Goal: Information Seeking & Learning: Learn about a topic

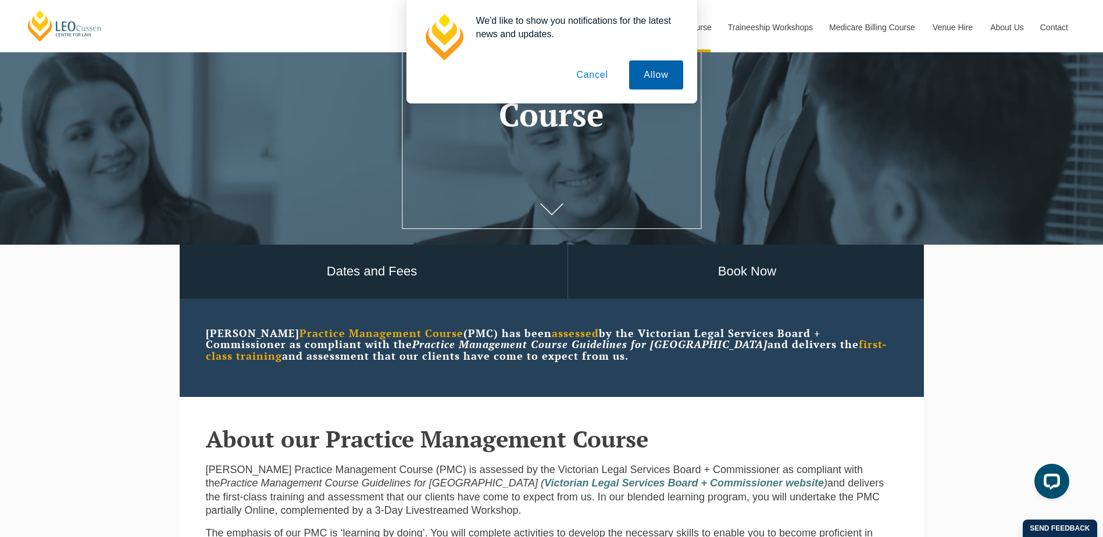
click at [645, 74] on button "Allow" at bounding box center [656, 74] width 54 height 29
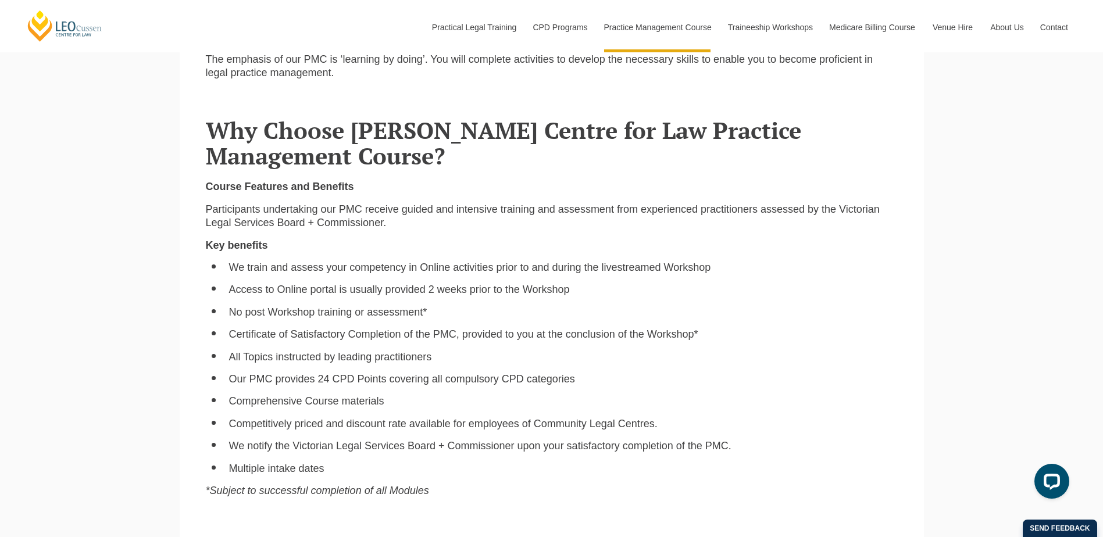
scroll to position [698, 0]
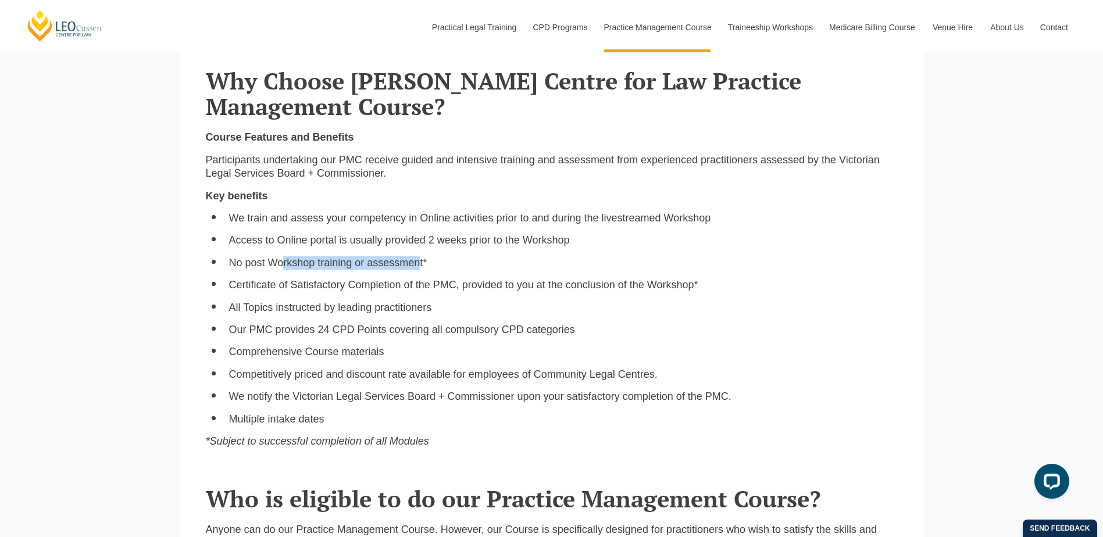
drag, startPoint x: 283, startPoint y: 265, endPoint x: 422, endPoint y: 268, distance: 139.1
click at [422, 268] on li "No post Workshop training or assessment*" at bounding box center [563, 263] width 669 height 13
drag, startPoint x: 422, startPoint y: 268, endPoint x: 414, endPoint y: 272, distance: 8.6
click at [417, 270] on li "No post Workshop training or assessment*" at bounding box center [563, 263] width 669 height 13
click at [323, 291] on li "Certificate of Satisfactory Completion of the PMC, provided to you at the concl…" at bounding box center [563, 285] width 669 height 13
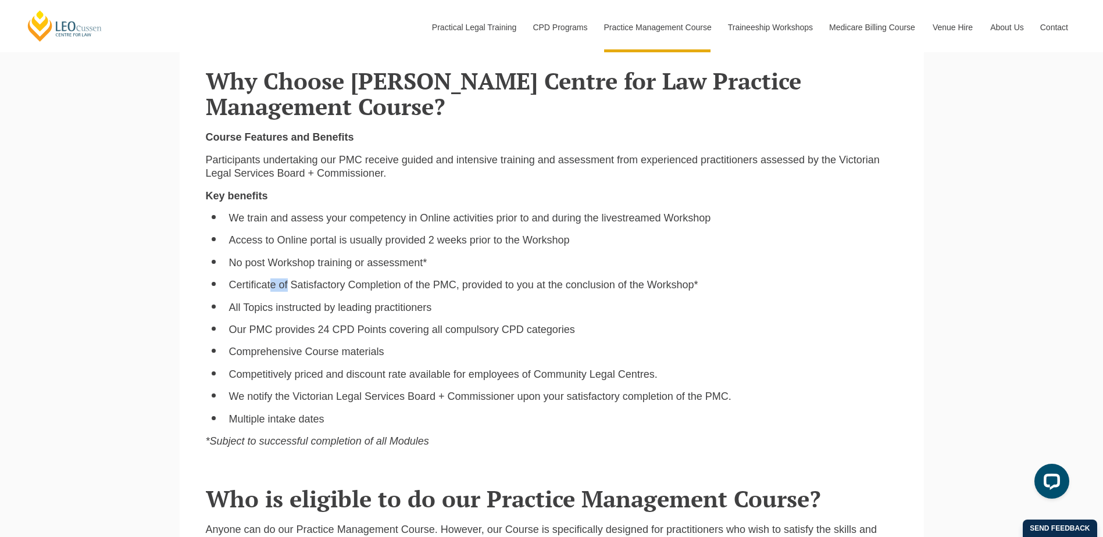
drag, startPoint x: 272, startPoint y: 287, endPoint x: 374, endPoint y: 287, distance: 101.8
click at [374, 287] on li "Certificate of Satisfactory Completion of the PMC, provided to you at the concl…" at bounding box center [563, 285] width 669 height 13
drag, startPoint x: 374, startPoint y: 287, endPoint x: 647, endPoint y: 292, distance: 272.9
click at [647, 292] on li "Certificate of Satisfactory Completion of the PMC, provided to you at the concl…" at bounding box center [563, 285] width 669 height 13
drag, startPoint x: 647, startPoint y: 292, endPoint x: 700, endPoint y: 292, distance: 53.5
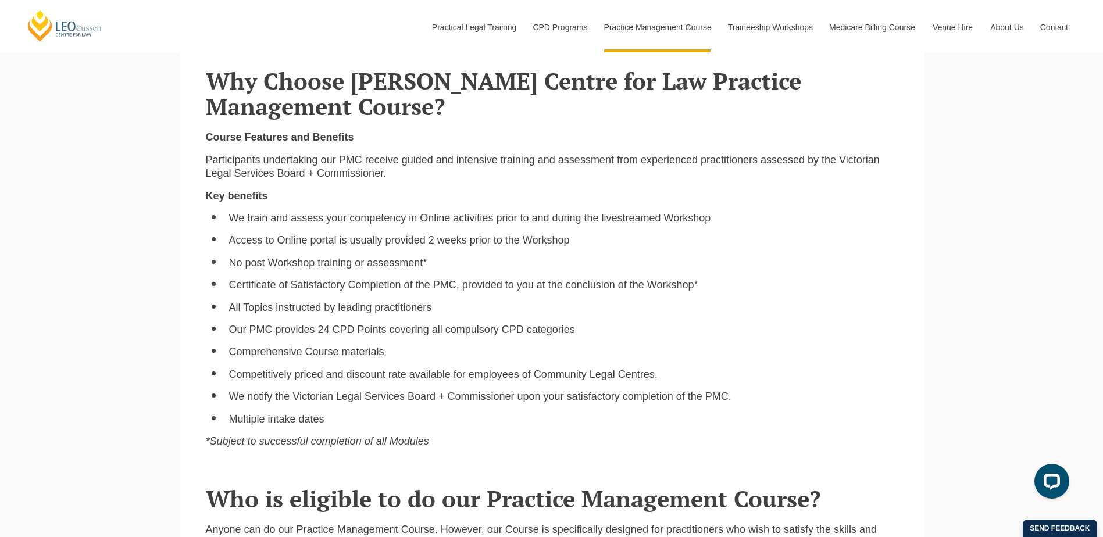
click at [700, 292] on li "Certificate of Satisfactory Completion of the PMC, provided to you at the concl…" at bounding box center [563, 285] width 669 height 13
click at [678, 292] on li "Certificate of Satisfactory Completion of the PMC, provided to you at the concl…" at bounding box center [563, 285] width 669 height 13
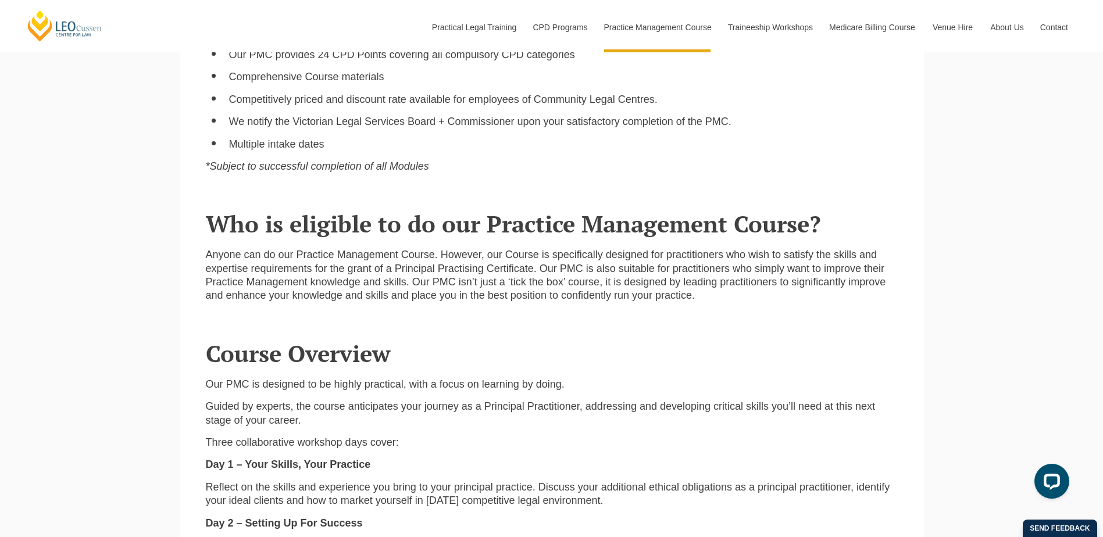
scroll to position [989, 0]
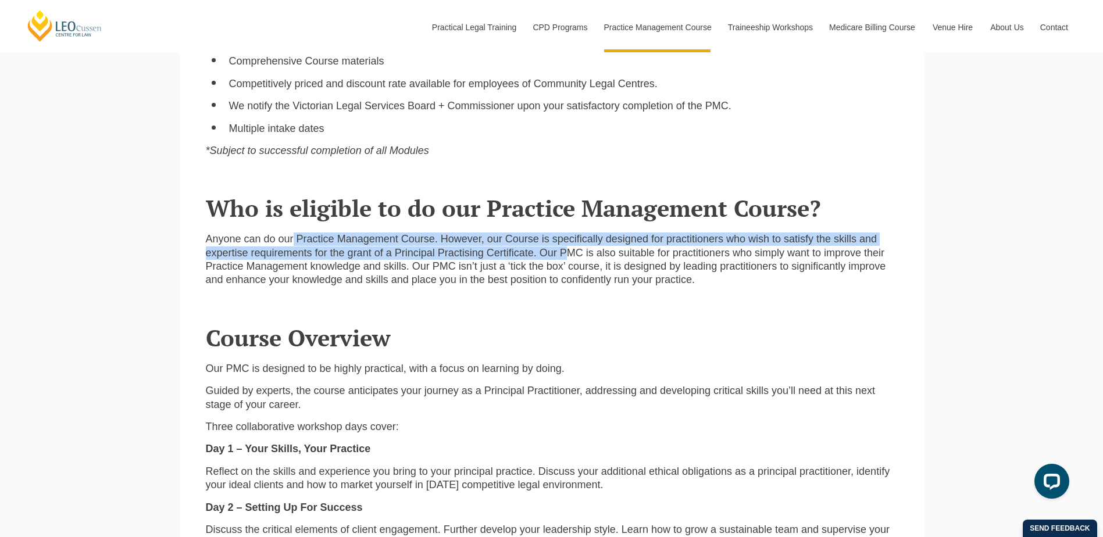
drag, startPoint x: 295, startPoint y: 240, endPoint x: 570, endPoint y: 262, distance: 276.0
click at [570, 262] on p "Anyone can do our Practice Management Course. However, our Course is specifical…" at bounding box center [552, 260] width 692 height 55
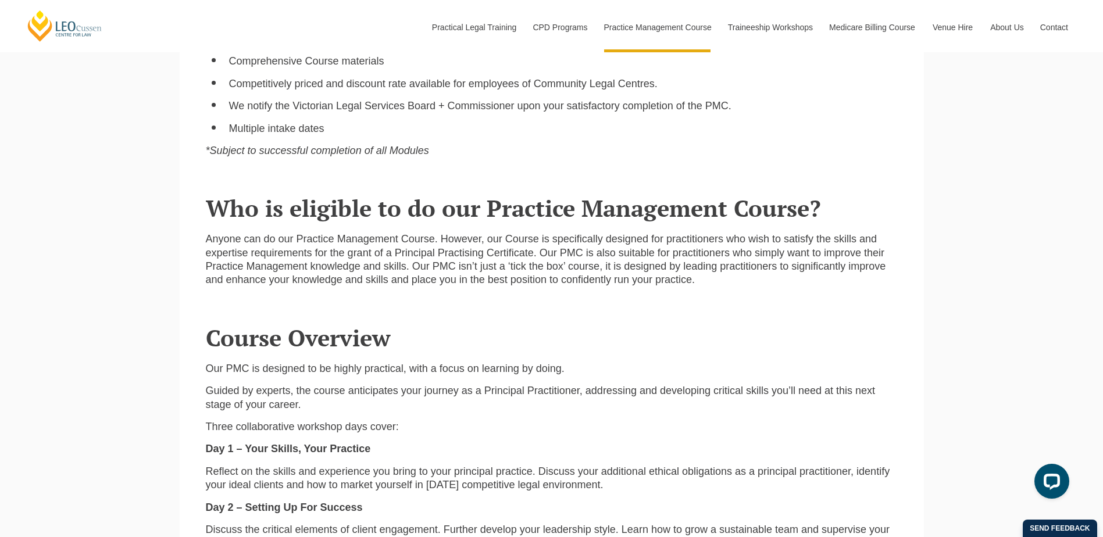
drag, startPoint x: 570, startPoint y: 262, endPoint x: 627, endPoint y: 268, distance: 57.3
click at [627, 268] on p "Anyone can do our Practice Management Course. However, our Course is specifical…" at bounding box center [552, 260] width 692 height 55
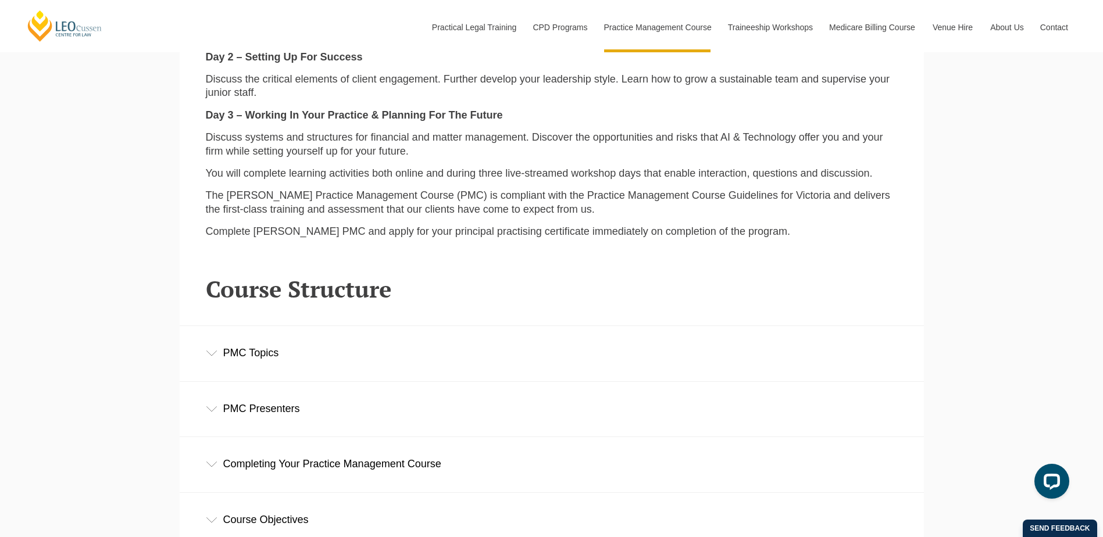
scroll to position [1512, 0]
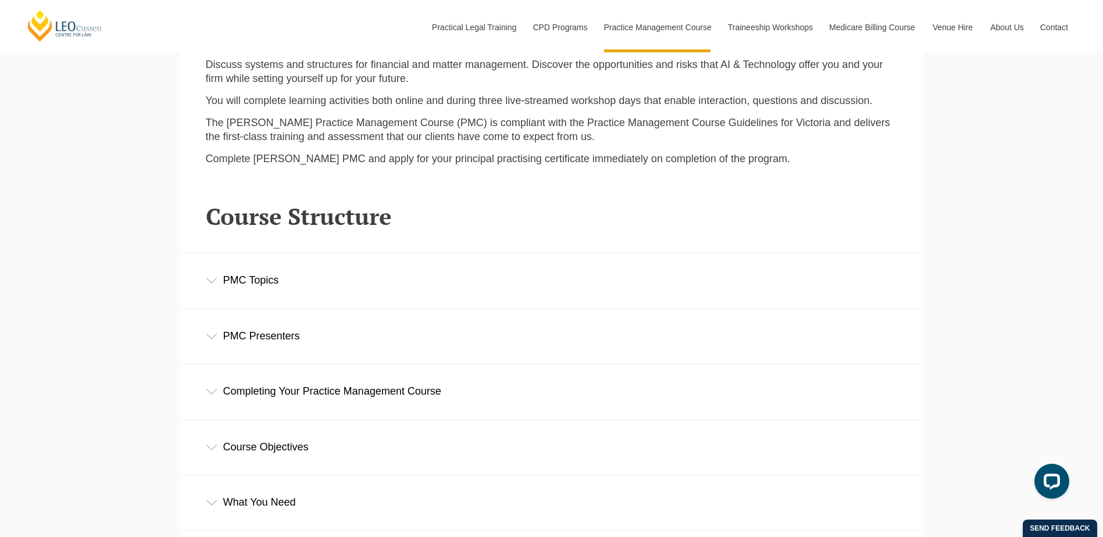
click at [238, 287] on div "PMC Topics" at bounding box center [552, 281] width 745 height 54
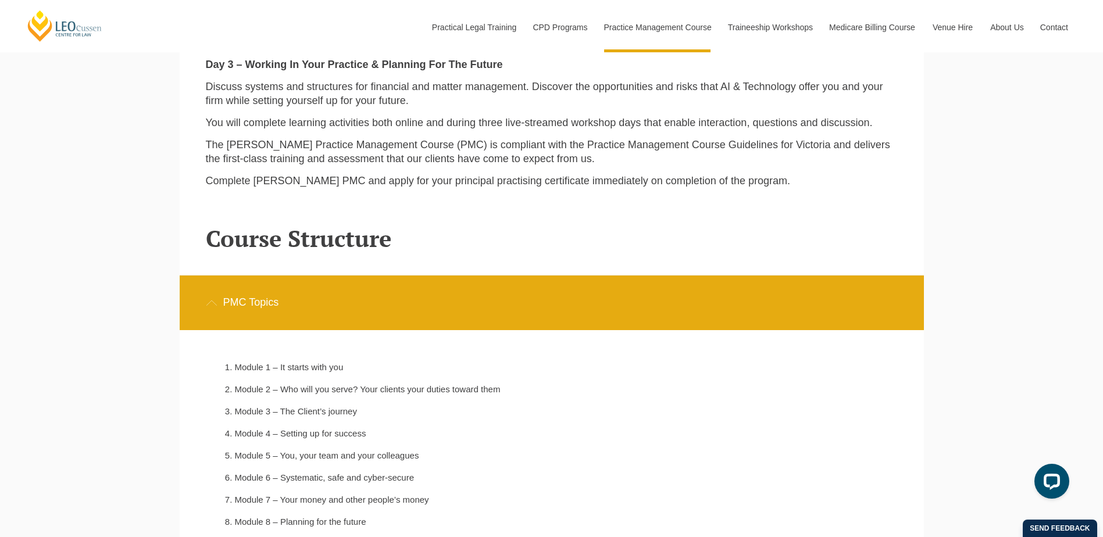
scroll to position [1338, 0]
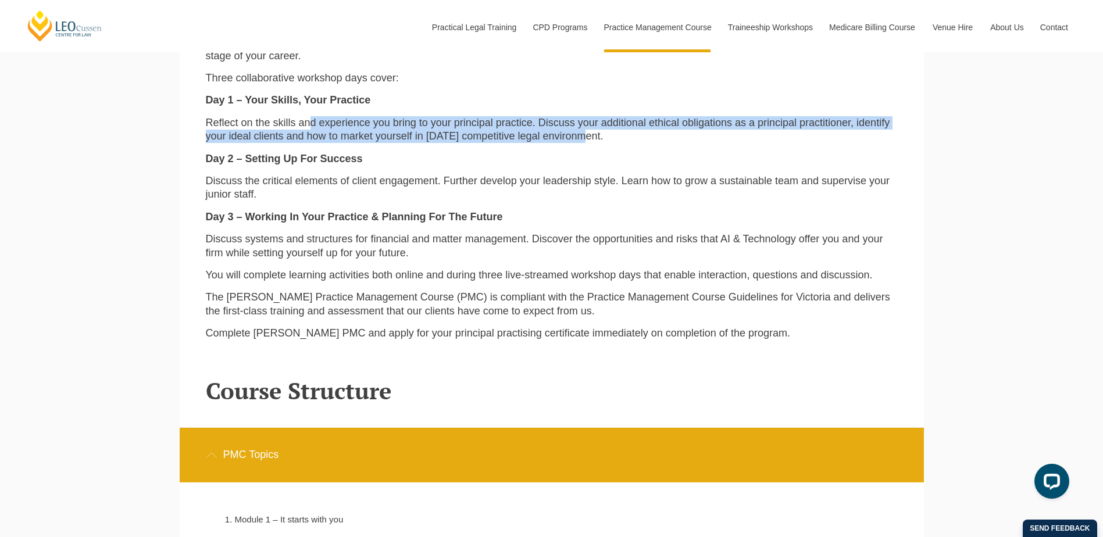
drag, startPoint x: 309, startPoint y: 121, endPoint x: 581, endPoint y: 134, distance: 271.4
click at [581, 134] on p "Reflect on the skills and experience you bring to your principal practice. Disc…" at bounding box center [552, 129] width 692 height 27
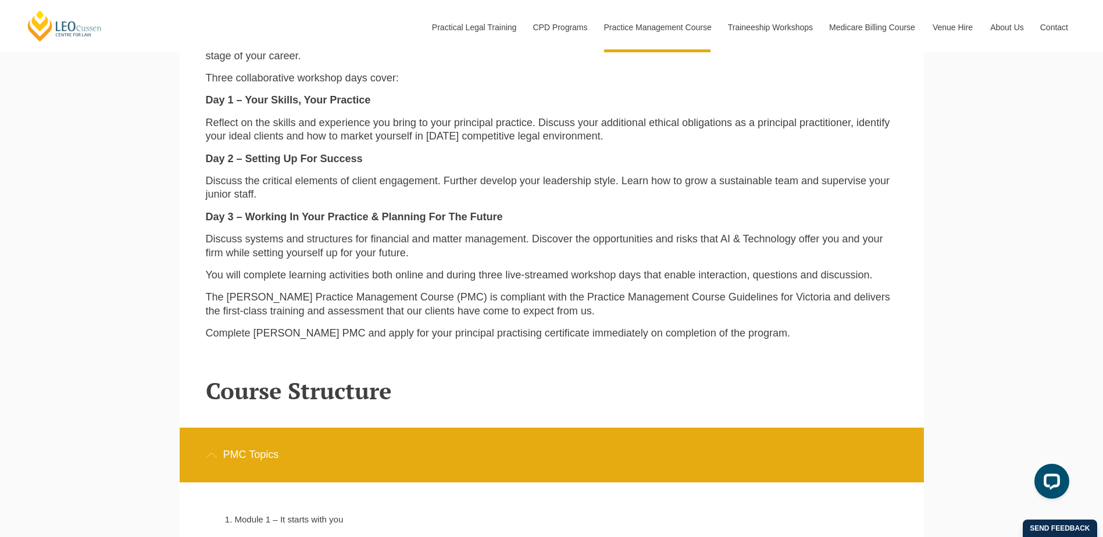
drag, startPoint x: 581, startPoint y: 134, endPoint x: 583, endPoint y: 143, distance: 9.2
click at [583, 143] on p "Reflect on the skills and experience you bring to your principal practice. Disc…" at bounding box center [552, 129] width 692 height 27
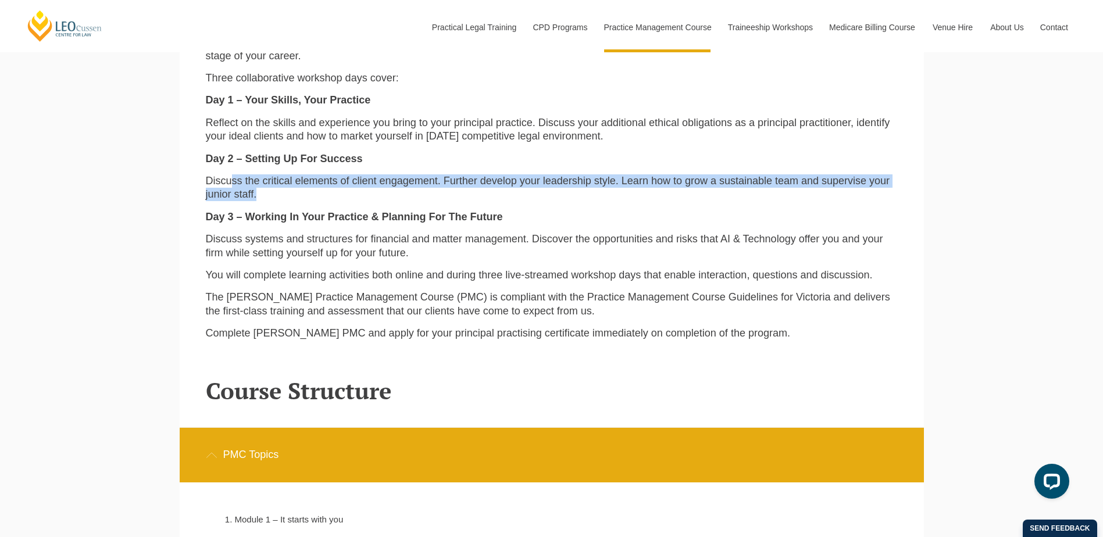
drag, startPoint x: 230, startPoint y: 186, endPoint x: 275, endPoint y: 201, distance: 47.1
click at [275, 201] on p "Discuss the critical elements of client engagement. Further develop your leader…" at bounding box center [552, 188] width 692 height 27
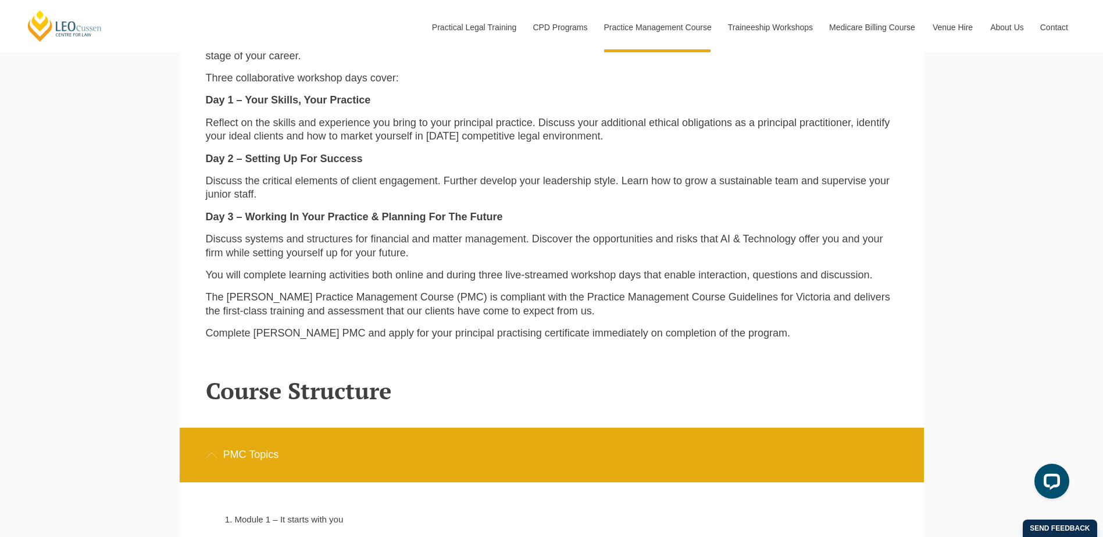
drag, startPoint x: 275, startPoint y: 201, endPoint x: 275, endPoint y: 215, distance: 14.0
click at [275, 215] on strong "Day 3 – Working In Your Practice & Planning For The Future" at bounding box center [354, 217] width 297 height 12
click at [265, 247] on p "Discuss systems and structures for financial and matter management. Discover th…" at bounding box center [552, 246] width 692 height 27
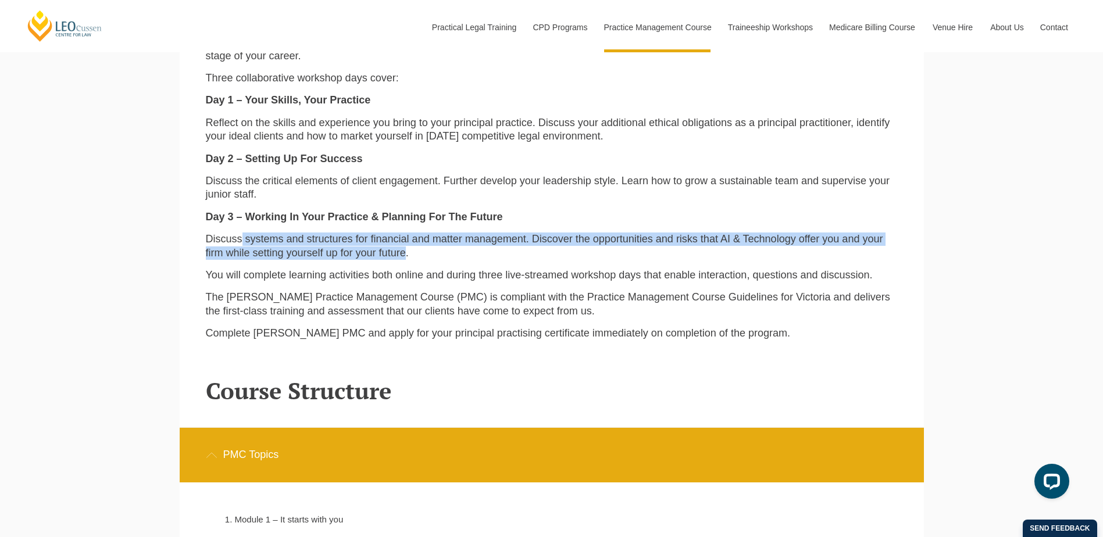
drag, startPoint x: 247, startPoint y: 243, endPoint x: 403, endPoint y: 257, distance: 156.5
click at [403, 257] on p "Discuss systems and structures for financial and matter management. Discover th…" at bounding box center [552, 246] width 692 height 27
click at [407, 259] on p "Discuss systems and structures for financial and matter management. Discover th…" at bounding box center [552, 246] width 692 height 27
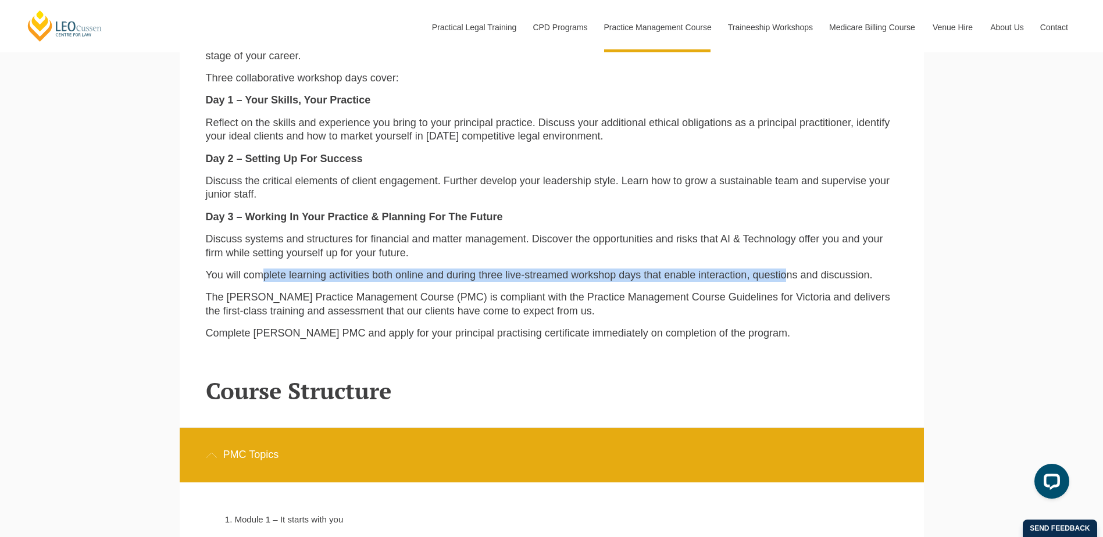
drag, startPoint x: 261, startPoint y: 278, endPoint x: 788, endPoint y: 282, distance: 526.4
click at [788, 282] on p "You will complete learning activities both online and during three live-streame…" at bounding box center [552, 275] width 692 height 13
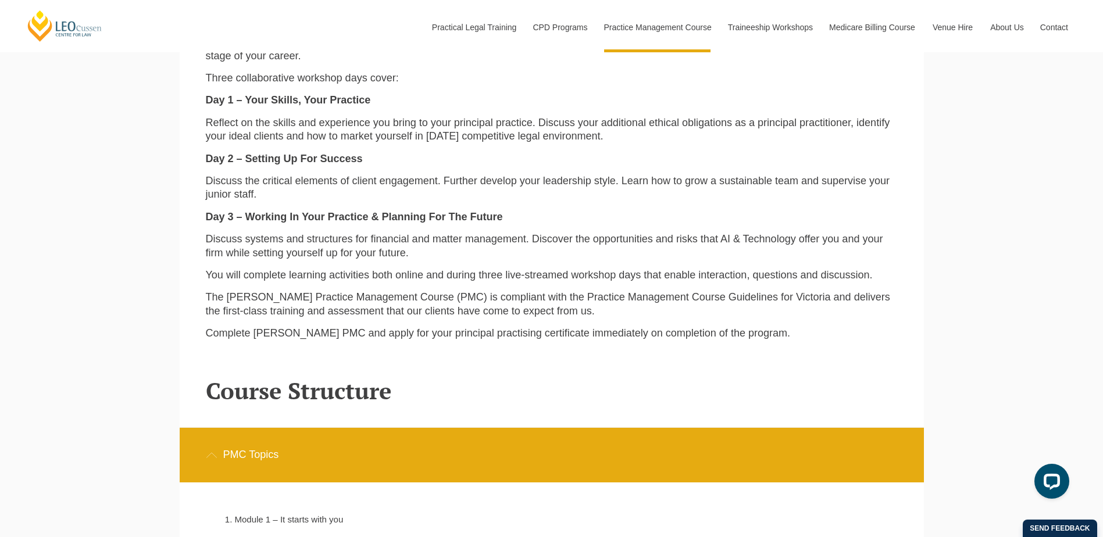
click at [351, 303] on p "The [PERSON_NAME] Practice Management Course (PMC) is compliant with the Practi…" at bounding box center [552, 304] width 692 height 27
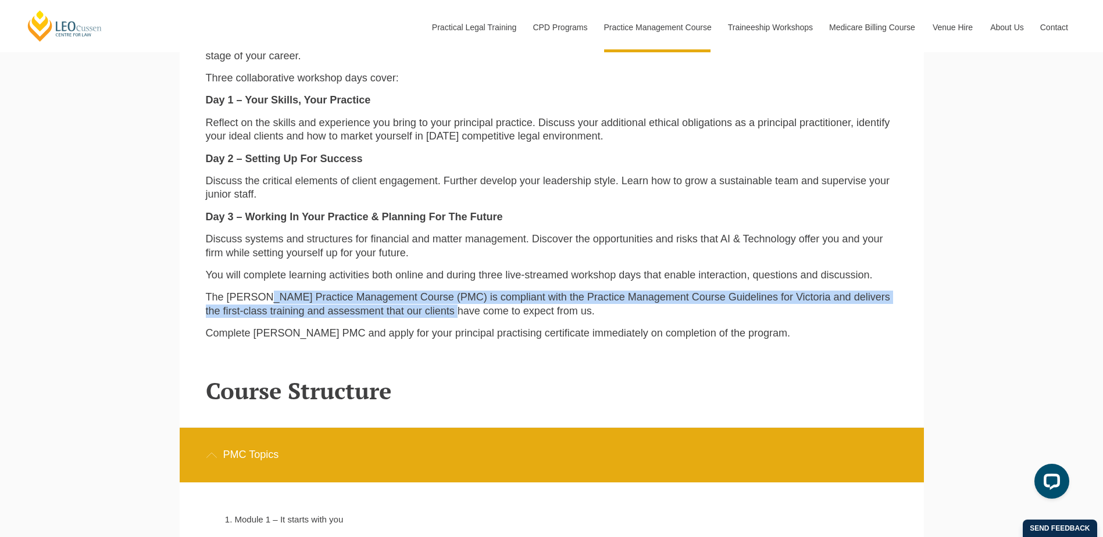
drag, startPoint x: 268, startPoint y: 299, endPoint x: 459, endPoint y: 310, distance: 191.1
click at [459, 310] on p "The [PERSON_NAME] Practice Management Course (PMC) is compliant with the Practi…" at bounding box center [552, 304] width 692 height 27
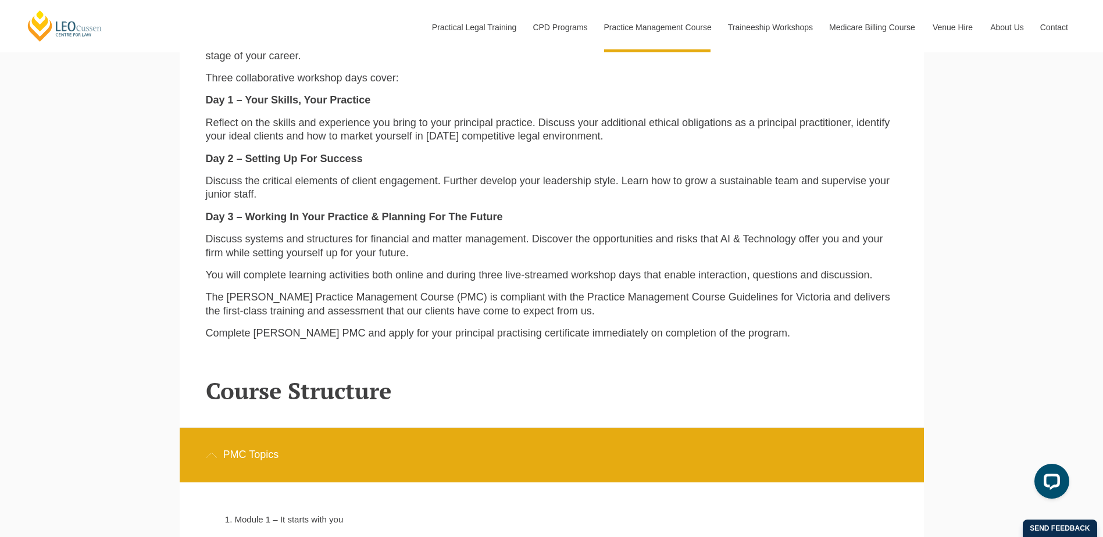
drag, startPoint x: 459, startPoint y: 310, endPoint x: 436, endPoint y: 314, distance: 23.0
click at [472, 314] on p "The [PERSON_NAME] Practice Management Course (PMC) is compliant with the Practi…" at bounding box center [552, 304] width 692 height 27
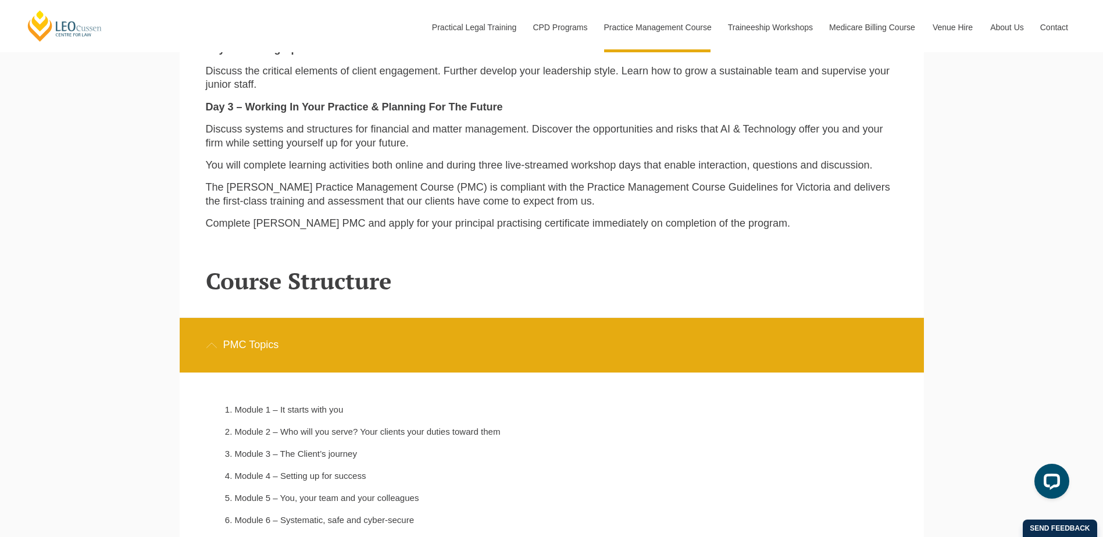
scroll to position [1454, 0]
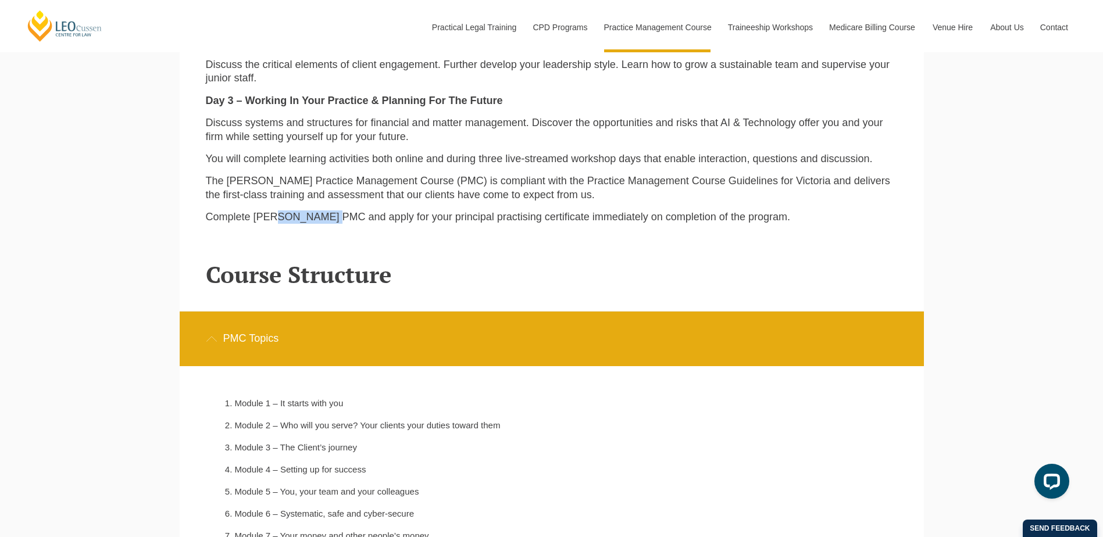
drag, startPoint x: 273, startPoint y: 223, endPoint x: 435, endPoint y: 225, distance: 161.7
click at [435, 224] on p "Complete [PERSON_NAME] PMC and apply for your principal practising certificate …" at bounding box center [552, 217] width 692 height 13
drag, startPoint x: 435, startPoint y: 225, endPoint x: 737, endPoint y: 220, distance: 302.5
click at [737, 220] on p "Complete [PERSON_NAME] PMC and apply for your principal practising certificate …" at bounding box center [552, 217] width 692 height 13
drag, startPoint x: 737, startPoint y: 220, endPoint x: 522, endPoint y: 247, distance: 216.8
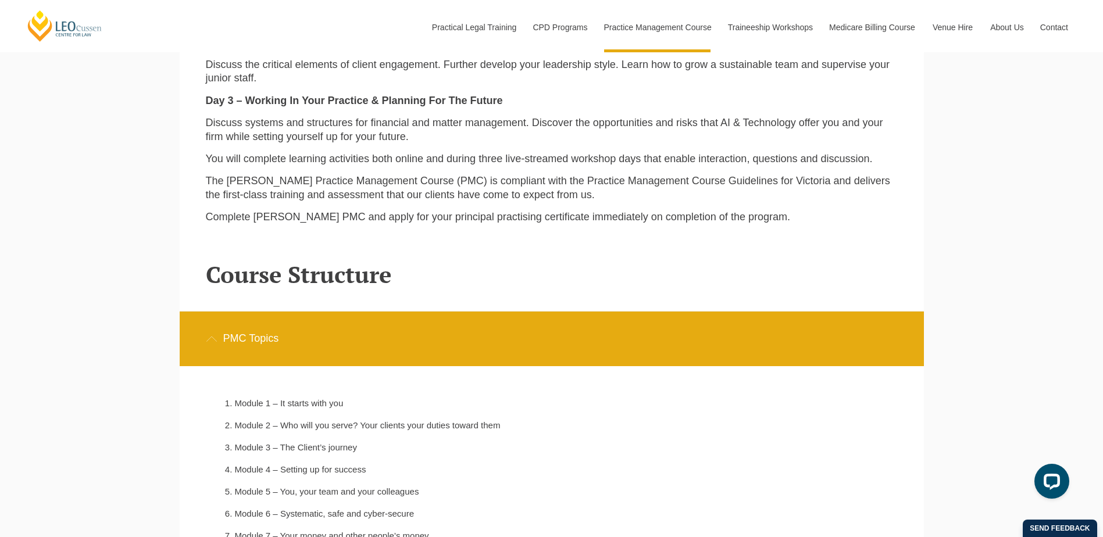
click at [524, 245] on header "Course Structure" at bounding box center [552, 260] width 692 height 55
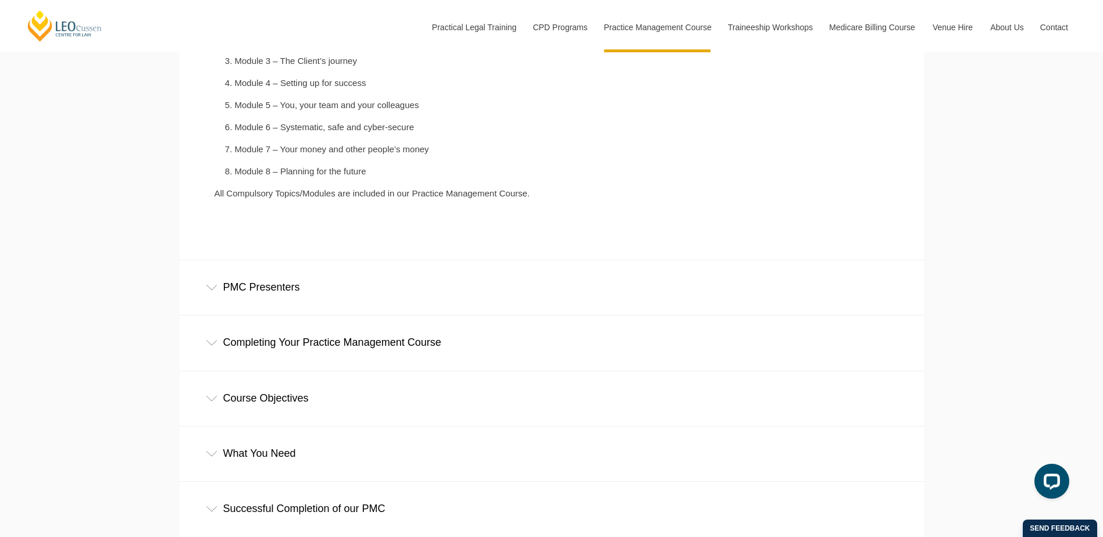
scroll to position [1861, 0]
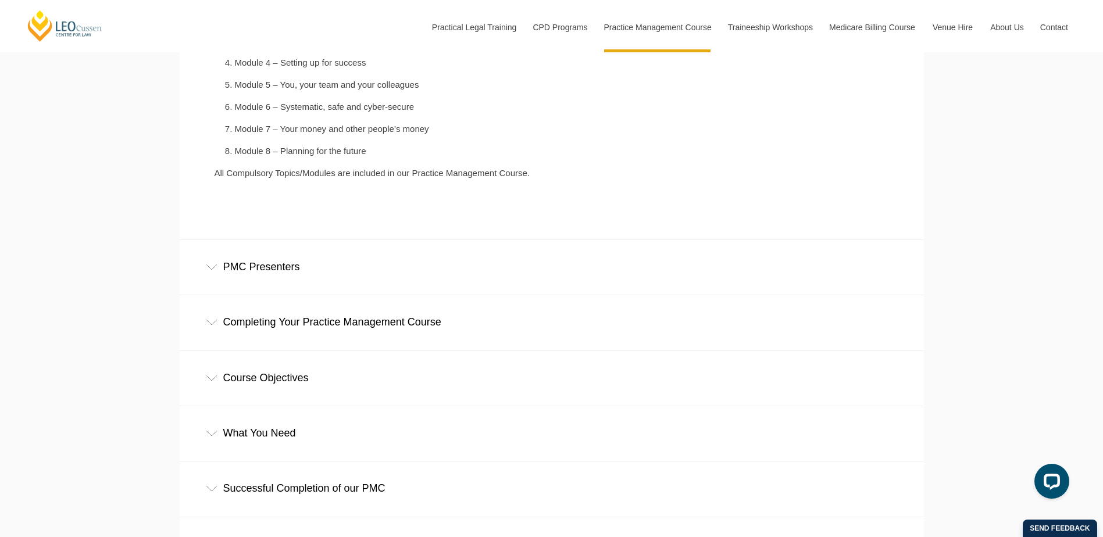
click at [278, 273] on div "PMC Presenters" at bounding box center [552, 267] width 745 height 54
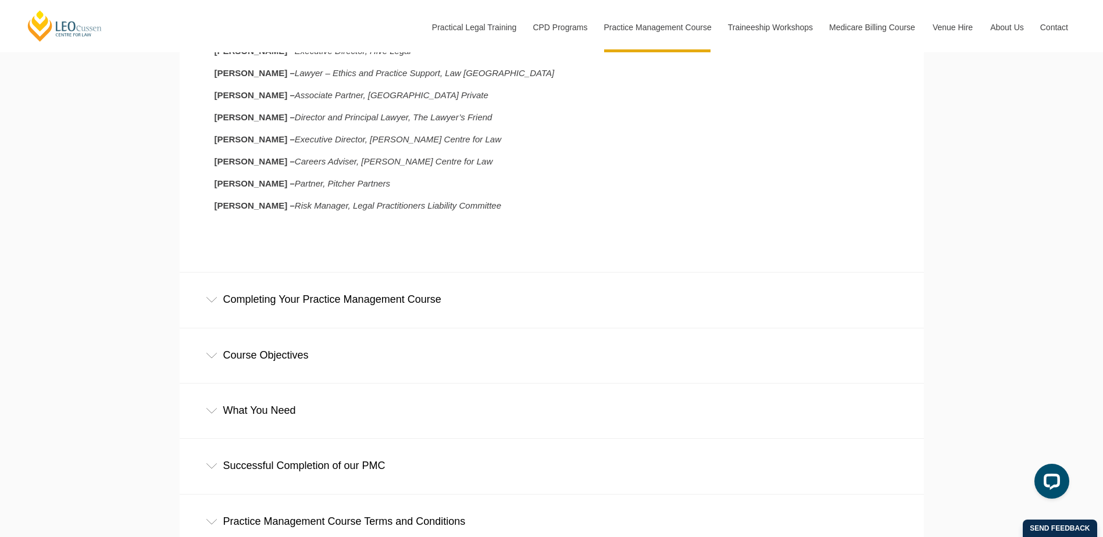
scroll to position [2152, 0]
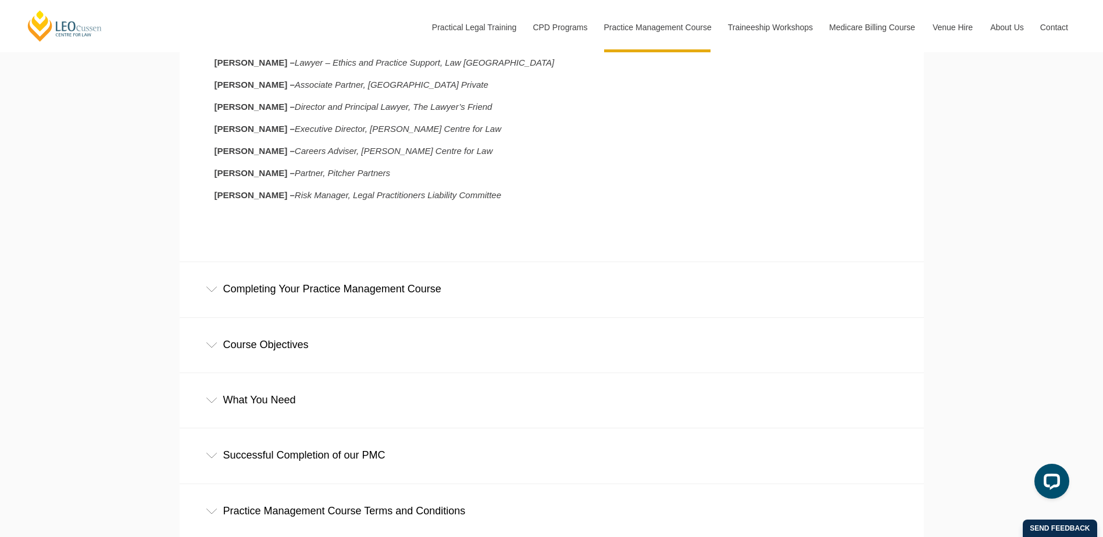
click at [384, 297] on div "Completing Your Practice Management Course" at bounding box center [552, 289] width 745 height 54
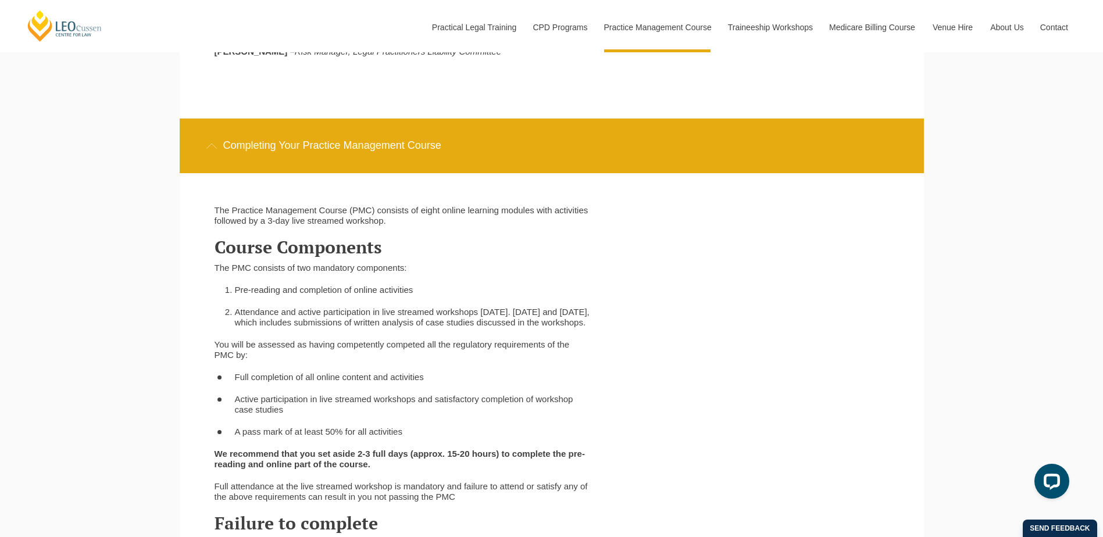
scroll to position [2327, 0]
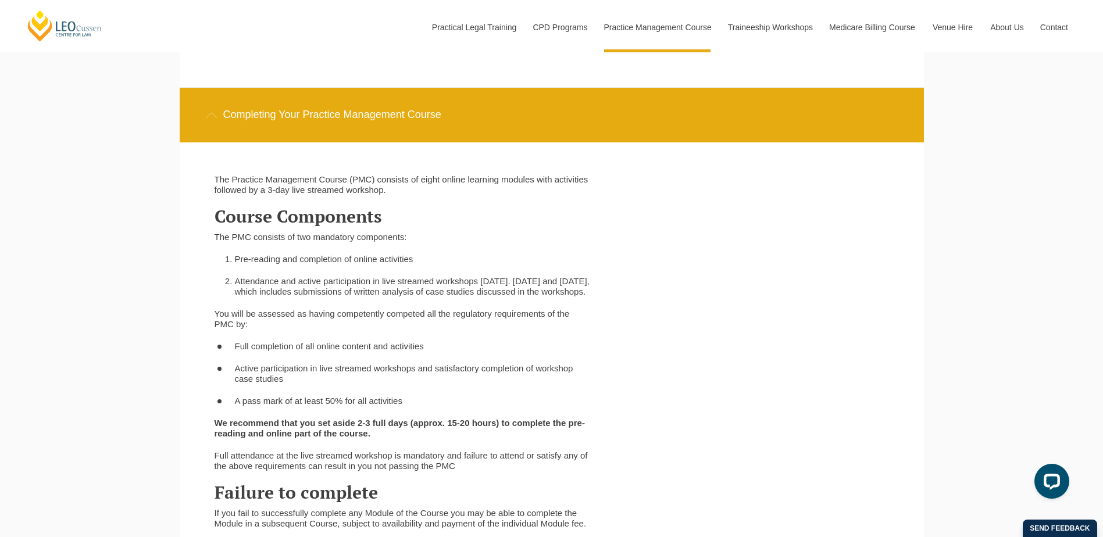
drag, startPoint x: 268, startPoint y: 282, endPoint x: 268, endPoint y: 305, distance: 23.3
click at [268, 297] on li "Attendance and active participation in live streamed workshops [DATE]. [DATE] a…" at bounding box center [413, 286] width 356 height 21
drag, startPoint x: 268, startPoint y: 305, endPoint x: 299, endPoint y: 314, distance: 32.0
click at [299, 314] on div "The Practice Management Course (PMC) consists of eight online learning modules …" at bounding box center [403, 401] width 394 height 453
drag, startPoint x: 257, startPoint y: 323, endPoint x: 265, endPoint y: 344, distance: 22.7
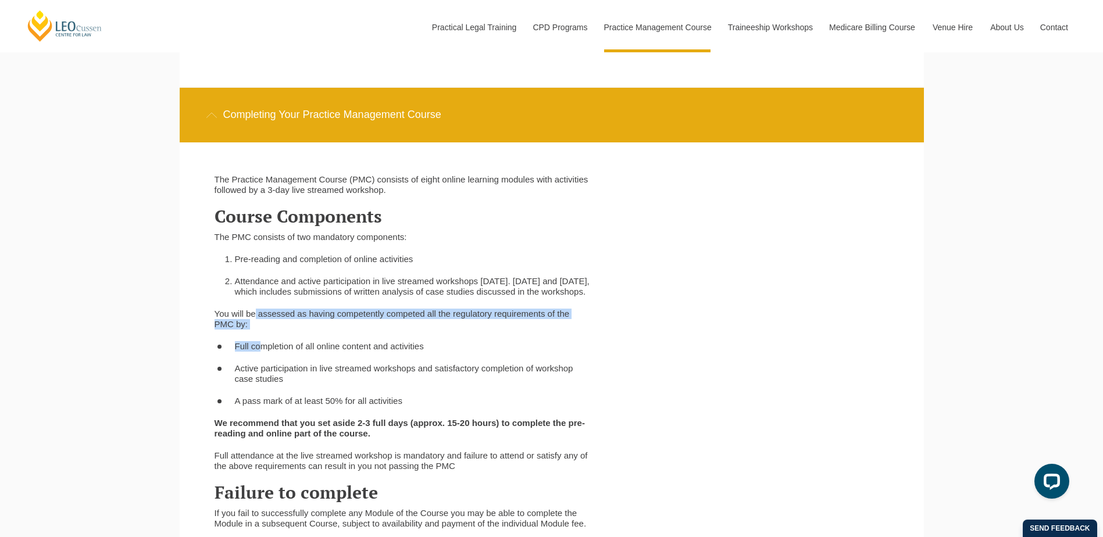
click at [265, 344] on div "The Practice Management Course (PMC) consists of eight online learning modules …" at bounding box center [403, 401] width 394 height 453
click at [266, 346] on div "The Practice Management Course (PMC) consists of eight online learning modules …" at bounding box center [403, 401] width 394 height 453
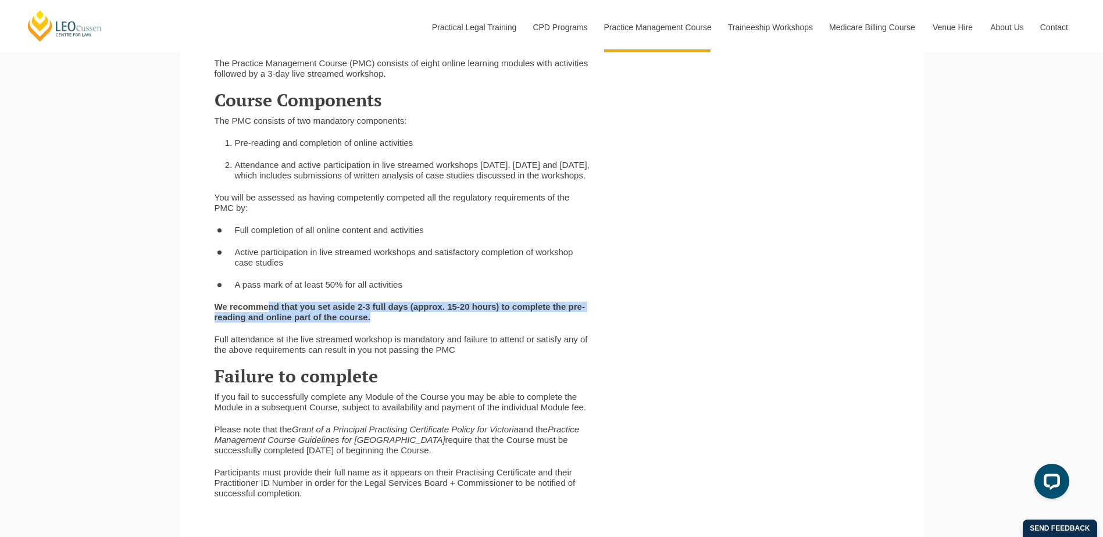
drag, startPoint x: 267, startPoint y: 319, endPoint x: 379, endPoint y: 326, distance: 111.9
click at [379, 323] on p "We recommend that you set aside 2-3 full days (approx. 15-20 hours) to complete…" at bounding box center [403, 312] width 376 height 21
drag, startPoint x: 379, startPoint y: 326, endPoint x: 414, endPoint y: 331, distance: 35.9
click at [414, 323] on p "We recommend that you set aside 2-3 full days (approx. 15-20 hours) to complete…" at bounding box center [403, 312] width 376 height 21
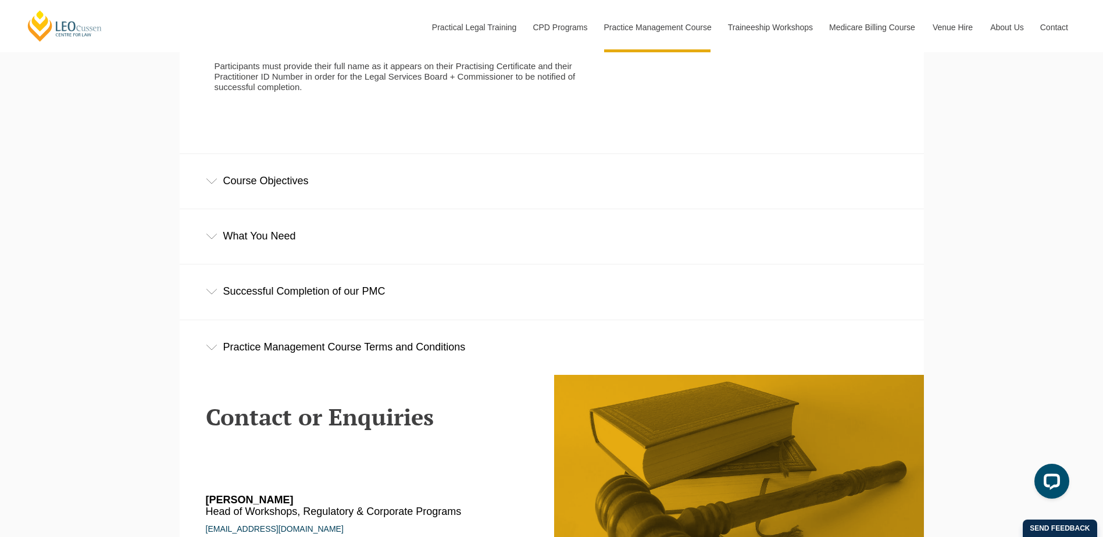
scroll to position [2850, 0]
click at [258, 194] on div "Course Objectives" at bounding box center [552, 181] width 745 height 54
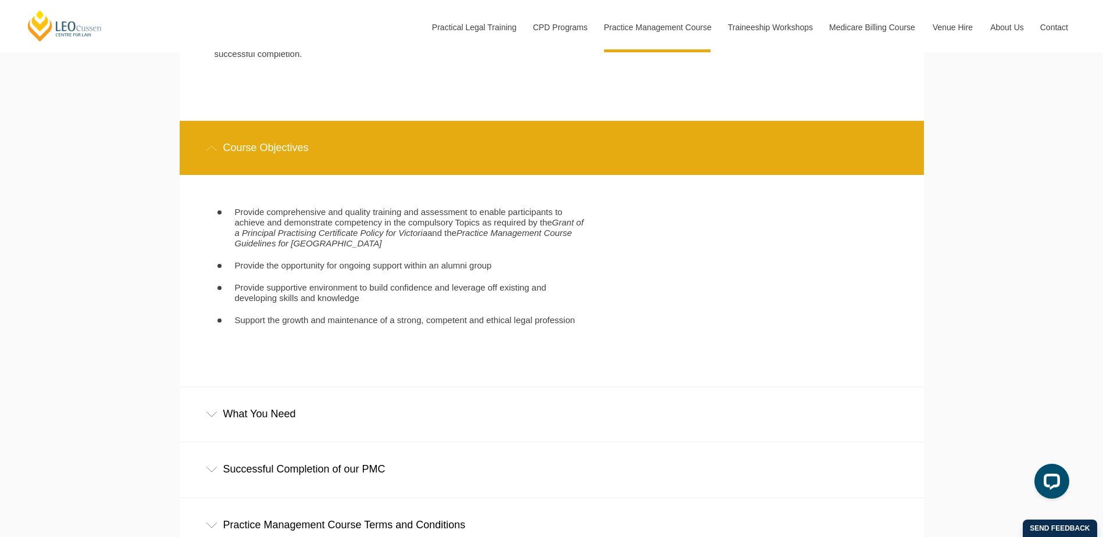
scroll to position [2908, 0]
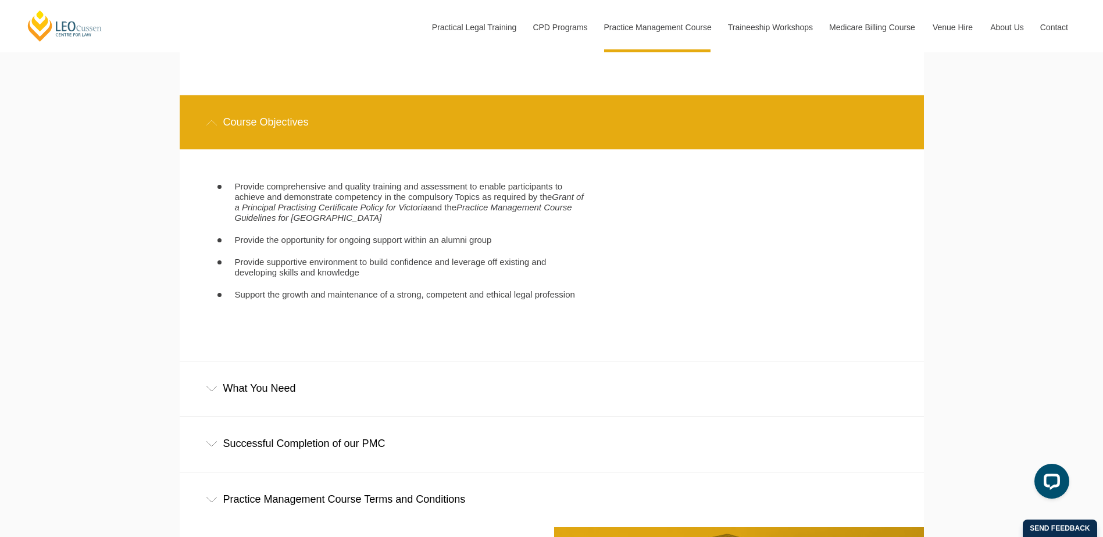
click at [283, 399] on div "What You Need" at bounding box center [552, 389] width 745 height 54
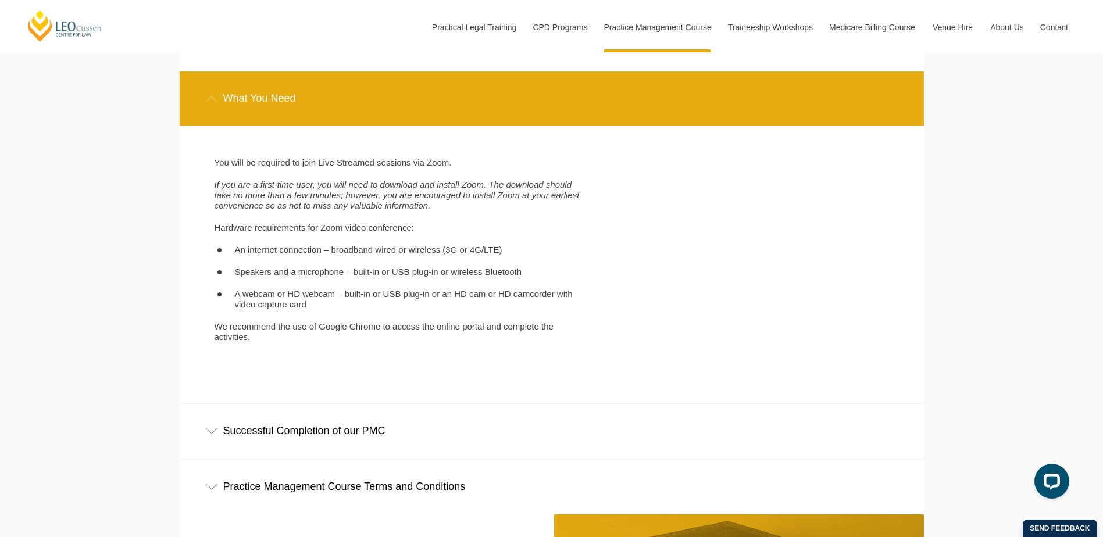
scroll to position [3199, 0]
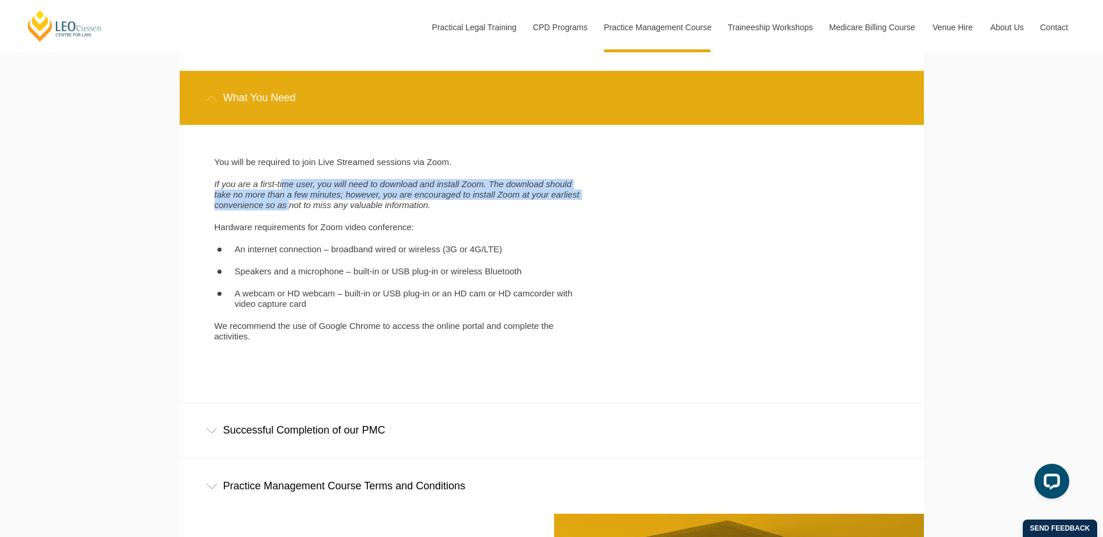
drag, startPoint x: 283, startPoint y: 195, endPoint x: 290, endPoint y: 214, distance: 20.4
click at [290, 210] on span "If you are a first-time user, you will need to download and install Zoom. The d…" at bounding box center [397, 194] width 365 height 31
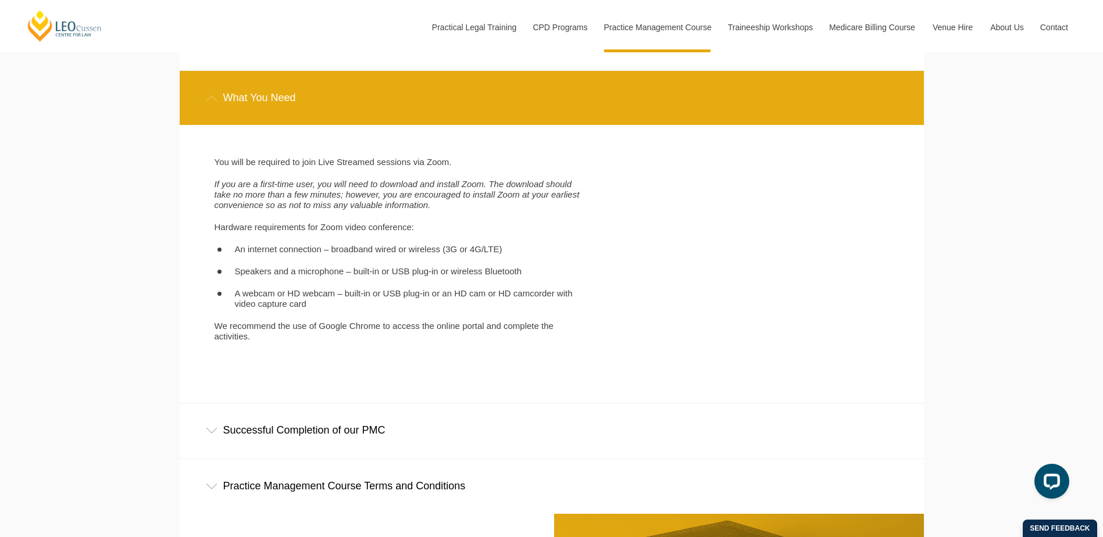
drag, startPoint x: 290, startPoint y: 214, endPoint x: 307, endPoint y: 236, distance: 28.2
click at [307, 232] on span "Hardware requirements for Zoom video conference:" at bounding box center [315, 227] width 200 height 10
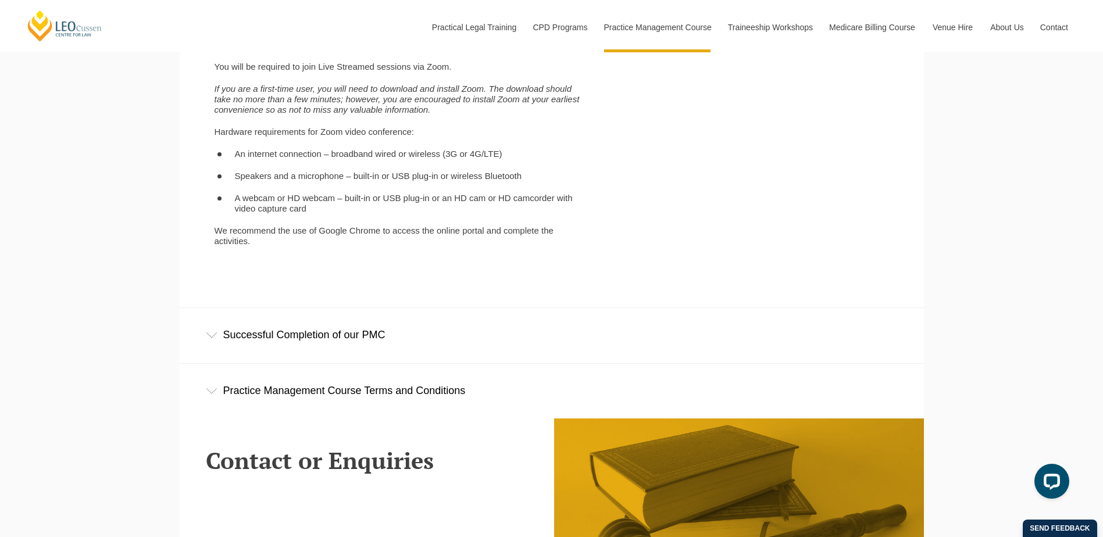
scroll to position [3316, 0]
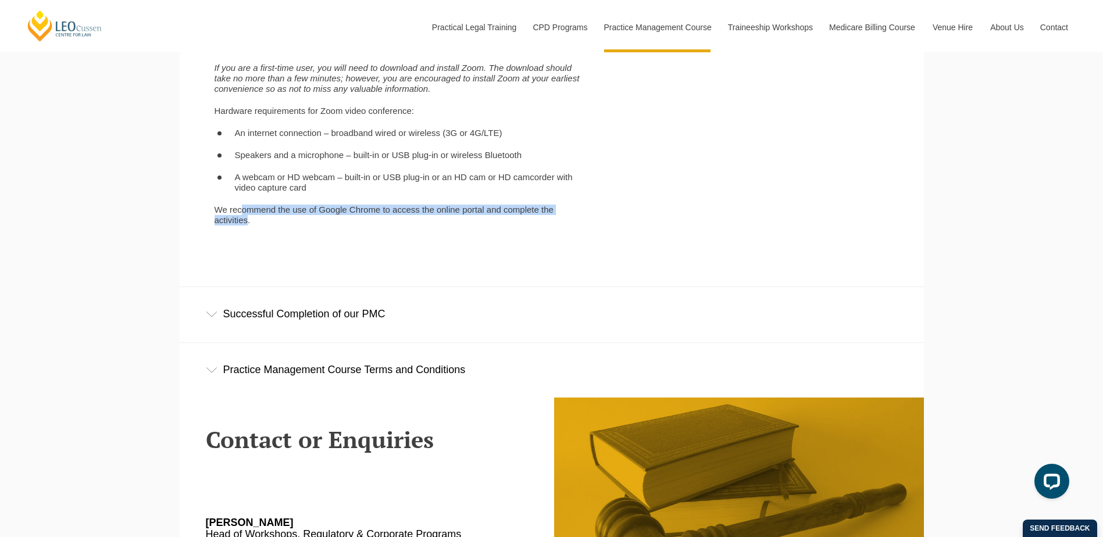
drag, startPoint x: 243, startPoint y: 220, endPoint x: 246, endPoint y: 236, distance: 16.0
click at [246, 226] on p "We recommend the use of Google Chrome to access the online portal and complete …" at bounding box center [403, 215] width 376 height 21
drag, startPoint x: 246, startPoint y: 236, endPoint x: 249, endPoint y: 241, distance: 6.5
click at [249, 237] on div "You will be required to join Live Streamed sessions via Zoom. If you are a firs…" at bounding box center [403, 139] width 394 height 197
click at [269, 322] on div "Successful Completion of our PMC" at bounding box center [552, 314] width 745 height 54
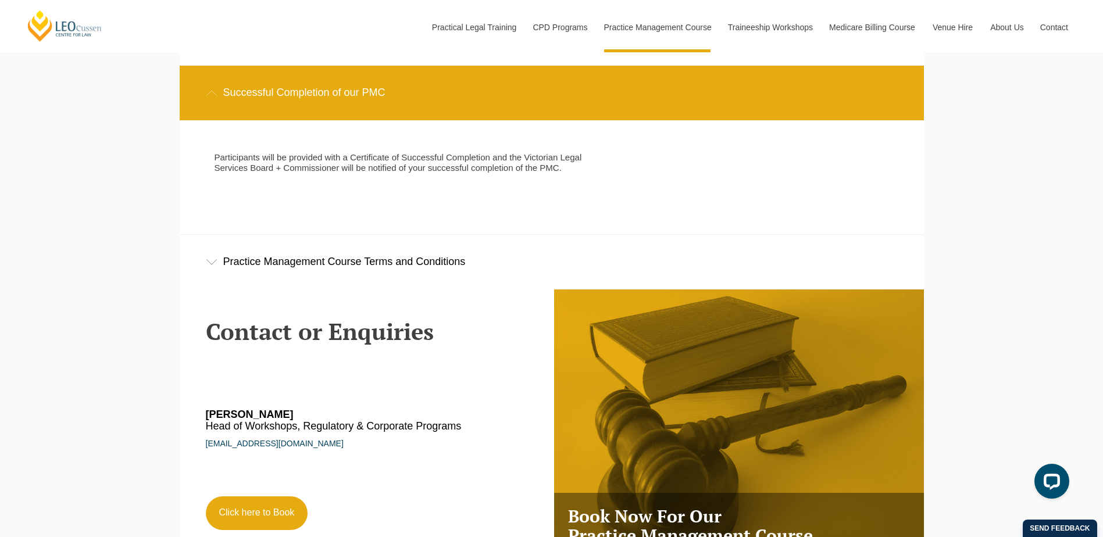
scroll to position [3548, 0]
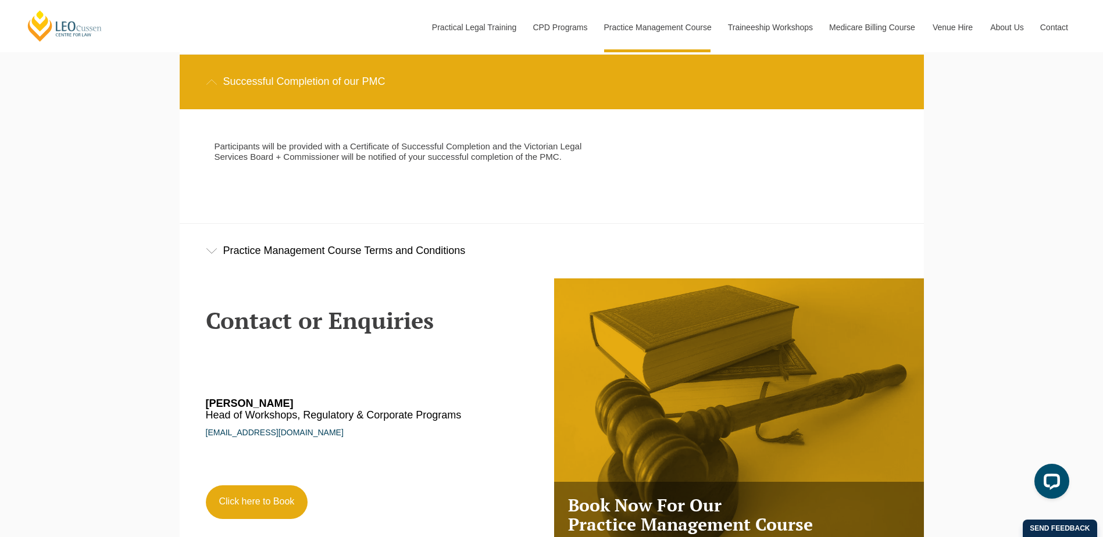
click at [288, 262] on div "Practice Management Course Terms and Conditions" at bounding box center [552, 251] width 745 height 54
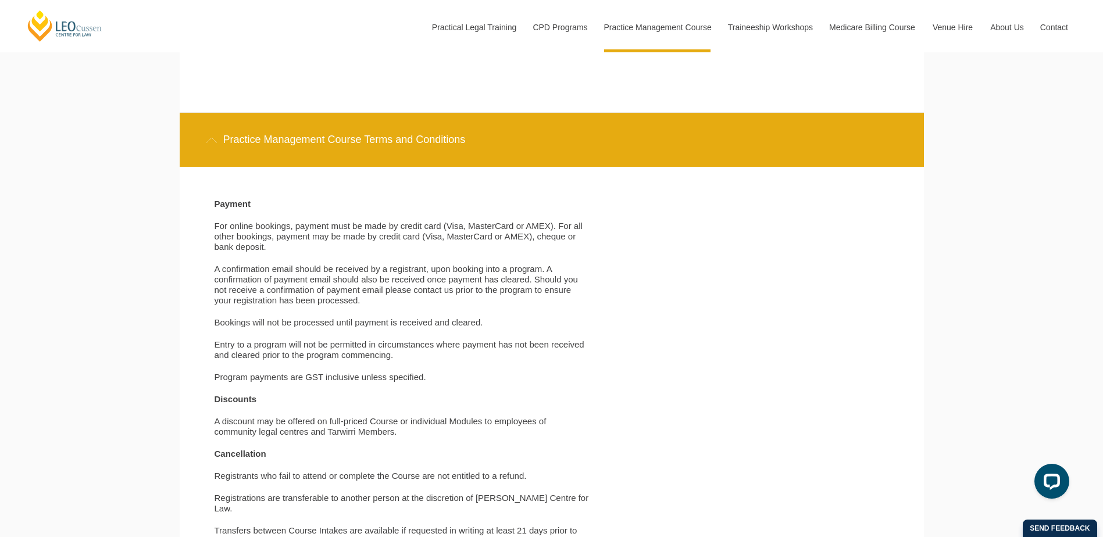
scroll to position [3665, 0]
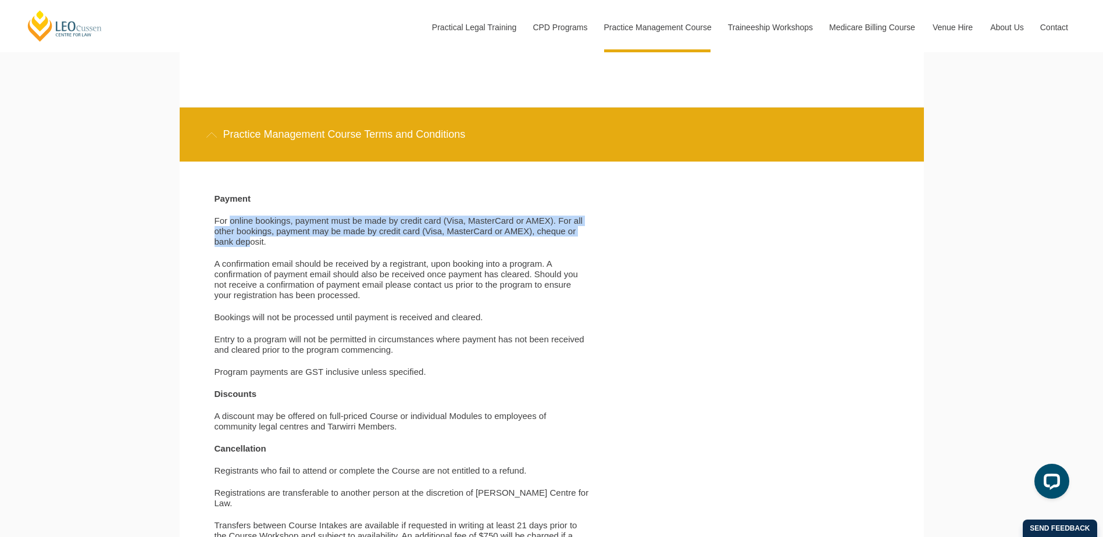
drag, startPoint x: 230, startPoint y: 234, endPoint x: 251, endPoint y: 261, distance: 34.0
click at [251, 261] on div "Payment For online bookings, payment must be made by credit card (Visa, MasterC…" at bounding box center [403, 460] width 394 height 533
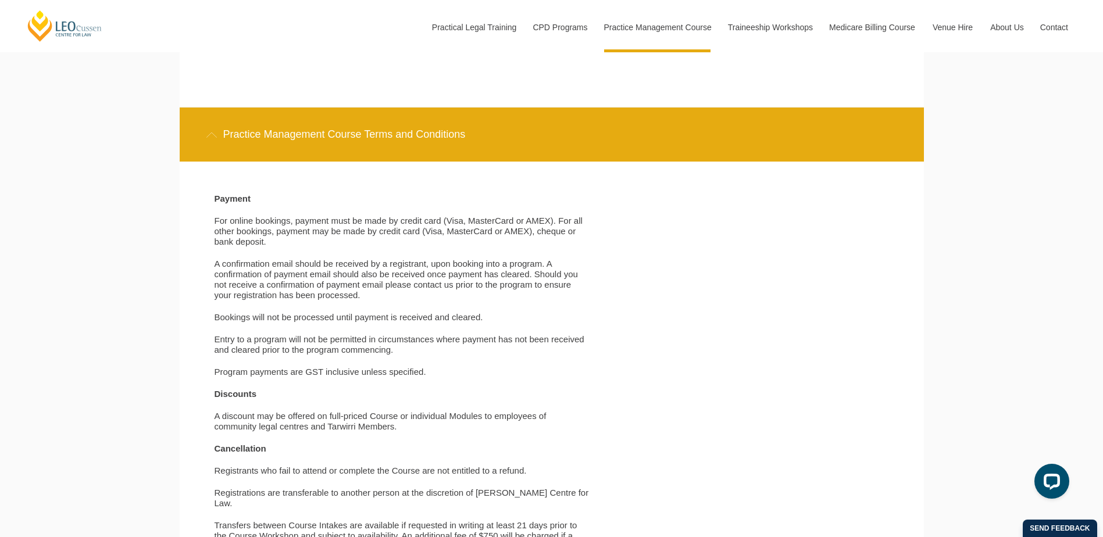
drag, startPoint x: 251, startPoint y: 261, endPoint x: 257, endPoint y: 262, distance: 6.4
click at [258, 262] on div "Payment For online bookings, payment must be made by credit card (Visa, MasterC…" at bounding box center [403, 460] width 394 height 533
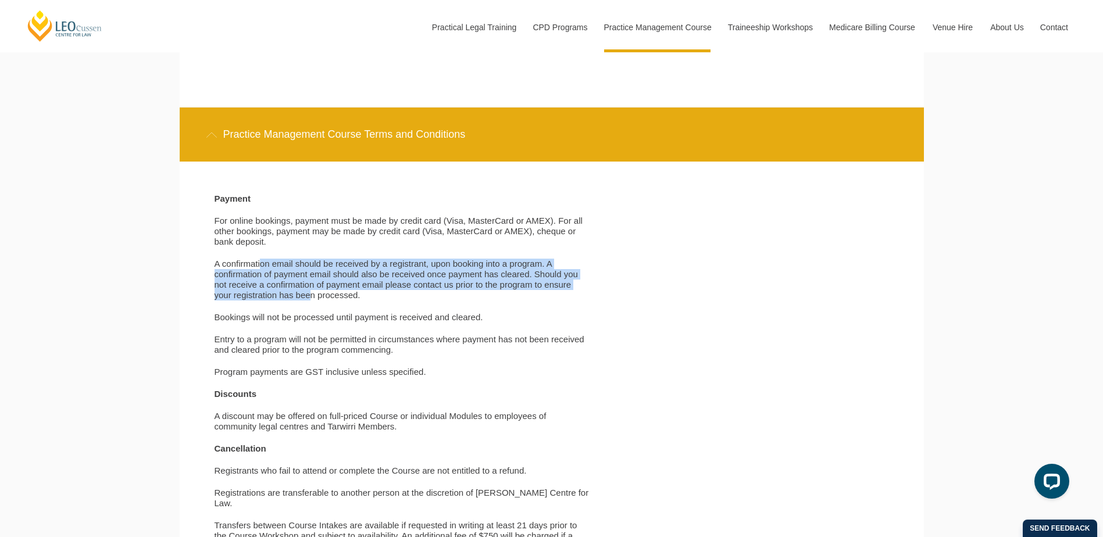
drag, startPoint x: 259, startPoint y: 277, endPoint x: 312, endPoint y: 312, distance: 62.9
click at [312, 301] on p "A confirmation email should be received by a registrant, upon booking into a pr…" at bounding box center [403, 280] width 376 height 42
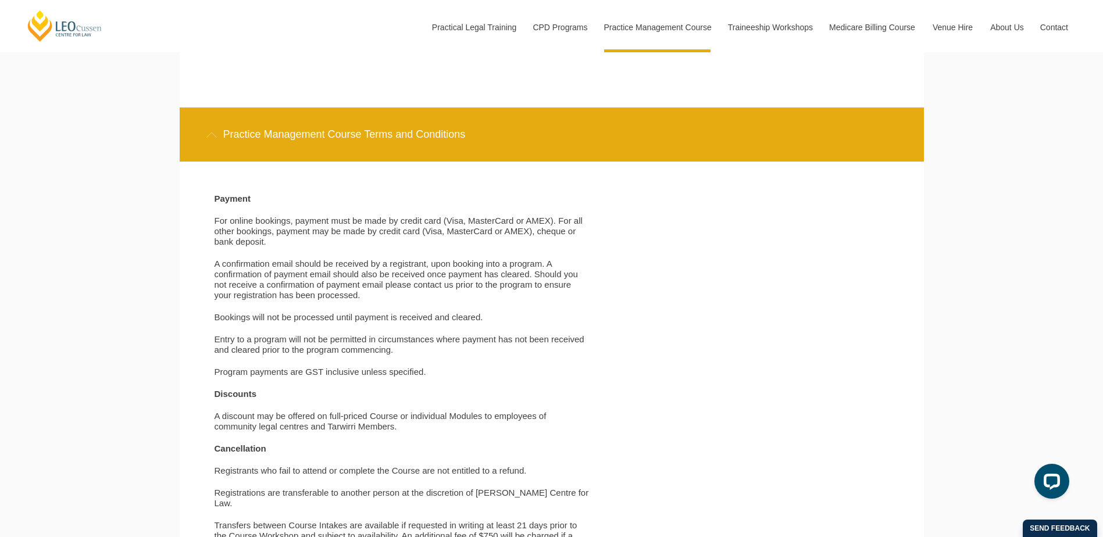
drag, startPoint x: 312, startPoint y: 312, endPoint x: 323, endPoint y: 320, distance: 13.7
click at [323, 320] on div "Payment For online bookings, payment must be made by credit card (Visa, MasterC…" at bounding box center [403, 460] width 394 height 533
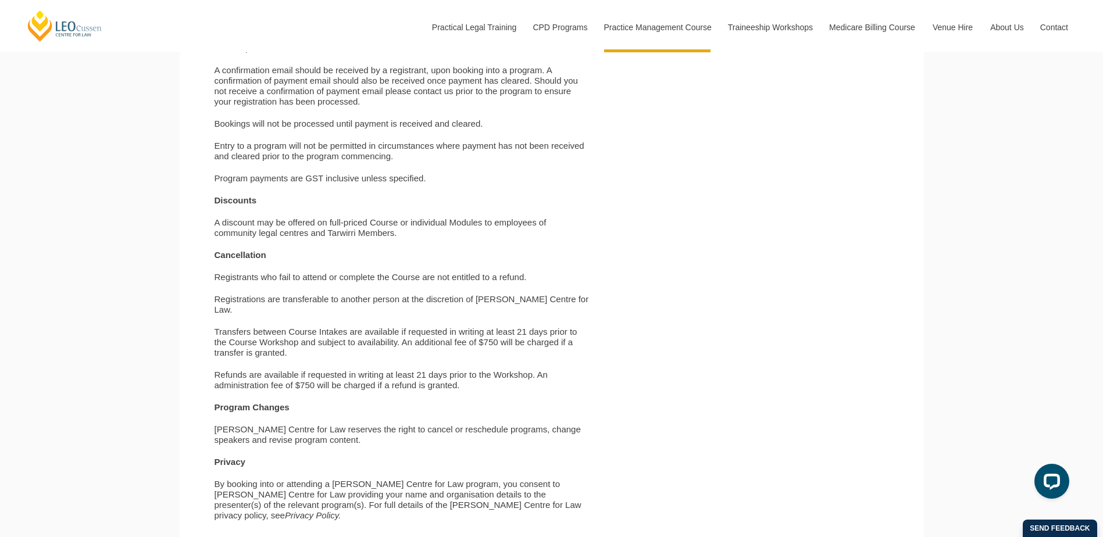
scroll to position [4014, 0]
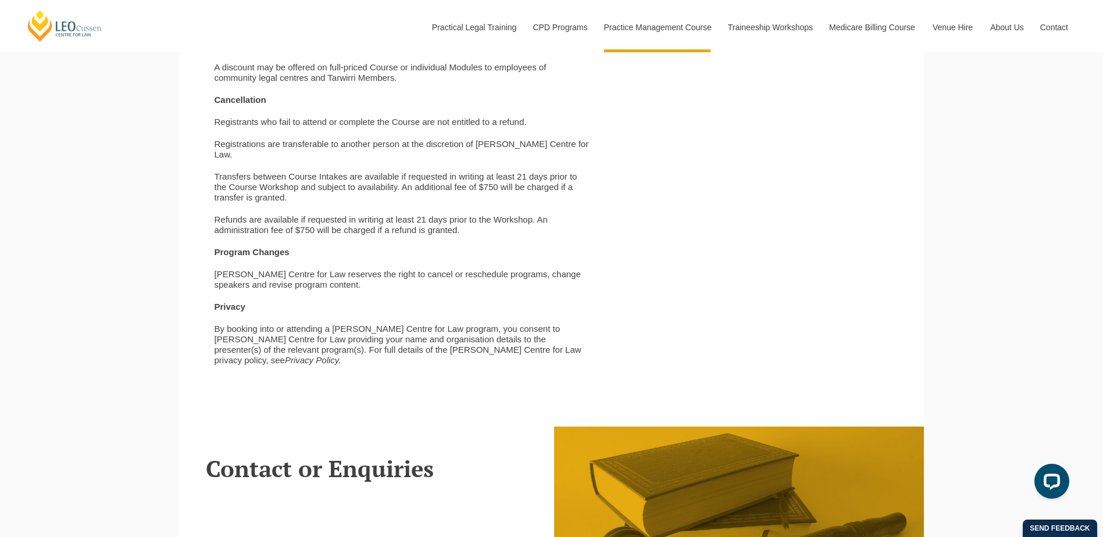
click at [270, 222] on p "Refunds are available if requested in writing at least 21 days prior to the Wor…" at bounding box center [403, 225] width 376 height 21
drag, startPoint x: 263, startPoint y: 225, endPoint x: 359, endPoint y: 237, distance: 96.2
click at [359, 236] on p "Refunds are available if requested in writing at least 21 days prior to the Wor…" at bounding box center [403, 225] width 376 height 21
drag, startPoint x: 359, startPoint y: 237, endPoint x: 377, endPoint y: 234, distance: 18.3
click at [377, 234] on p "Refunds are available if requested in writing at least 21 days prior to the Wor…" at bounding box center [403, 225] width 376 height 21
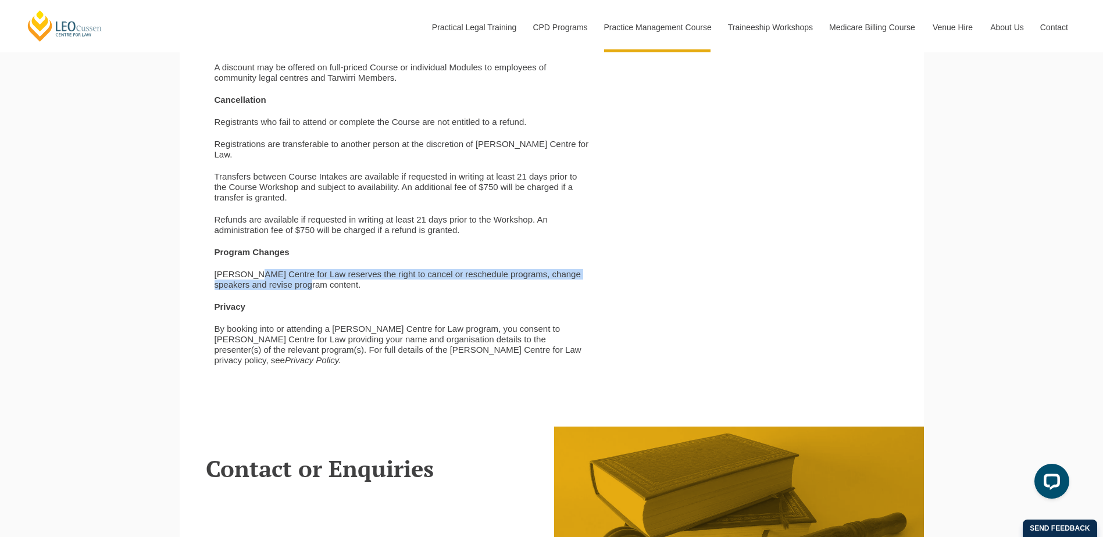
drag, startPoint x: 258, startPoint y: 278, endPoint x: 326, endPoint y: 292, distance: 69.5
click at [326, 290] on p "[PERSON_NAME] Centre for Law reserves the right to cancel or reschedule program…" at bounding box center [403, 279] width 376 height 21
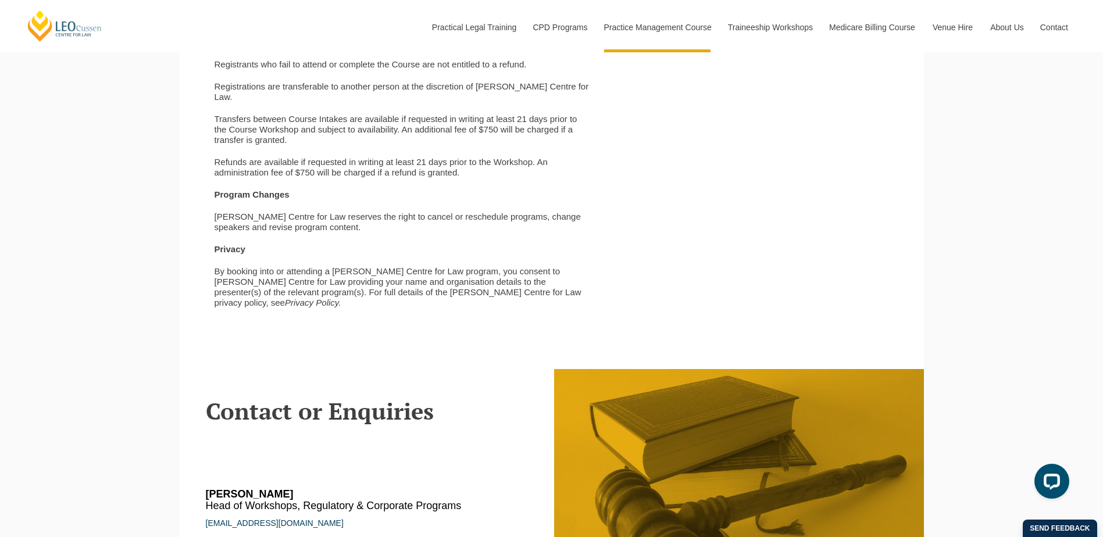
scroll to position [4072, 0]
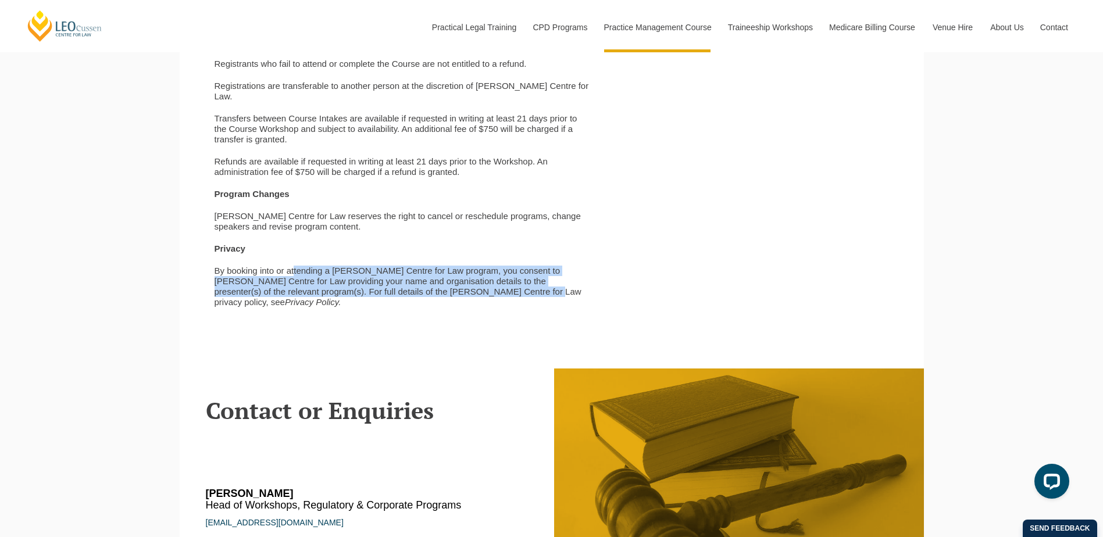
drag, startPoint x: 294, startPoint y: 270, endPoint x: 468, endPoint y: 291, distance: 175.8
click at [468, 291] on p "By booking into or attending a [PERSON_NAME] Centre for Law program, you consen…" at bounding box center [403, 287] width 376 height 42
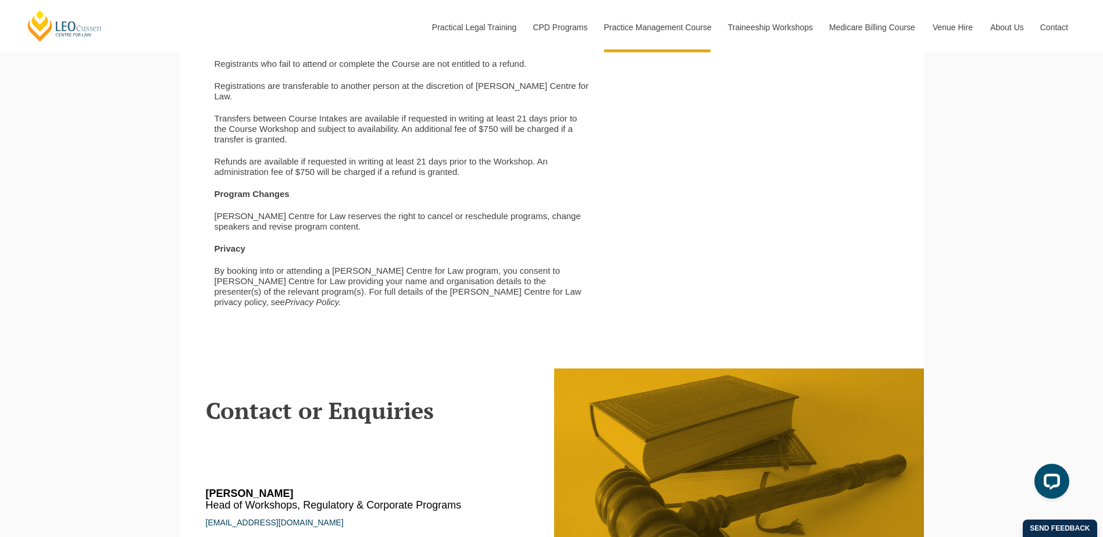
drag, startPoint x: 468, startPoint y: 291, endPoint x: 475, endPoint y: 291, distance: 6.4
click at [475, 291] on p "By booking into or attending a [PERSON_NAME] Centre for Law program, you consen…" at bounding box center [403, 287] width 376 height 42
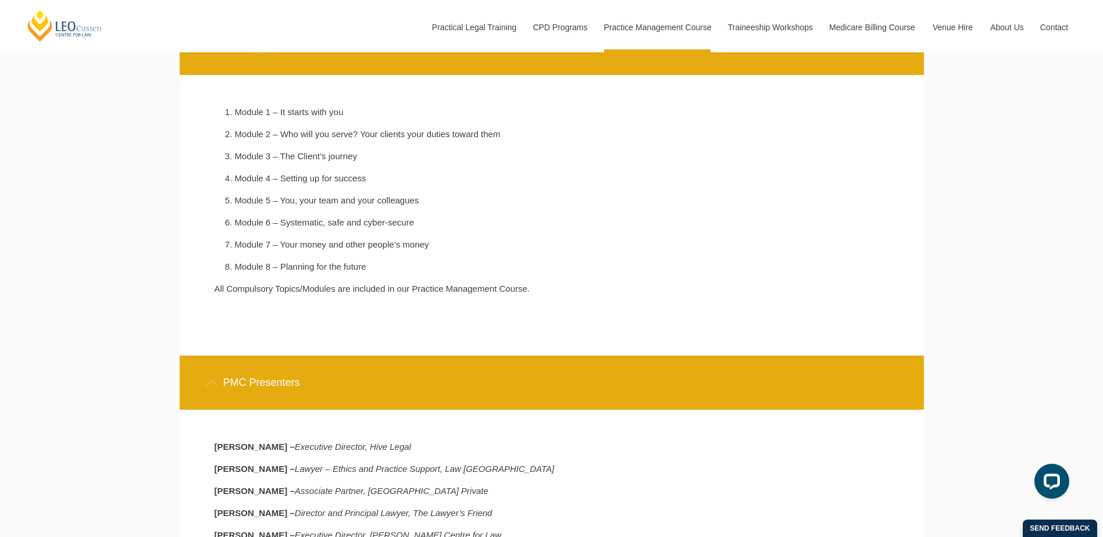
scroll to position [1745, 0]
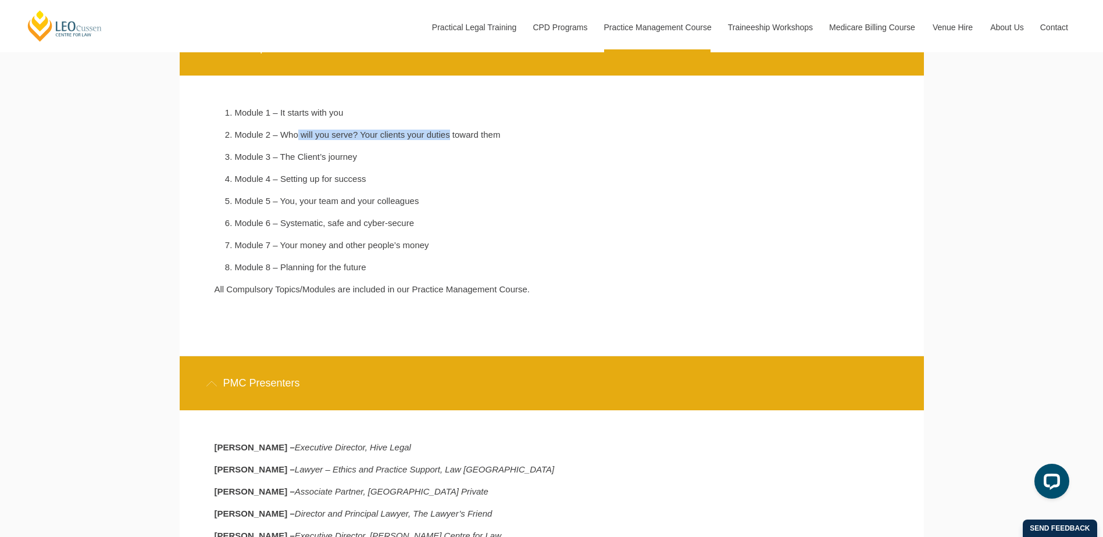
drag, startPoint x: 295, startPoint y: 133, endPoint x: 447, endPoint y: 138, distance: 151.9
click at [447, 138] on li "Module 2 – Who will you serve? Your clients your duties toward them" at bounding box center [413, 135] width 356 height 10
drag, startPoint x: 447, startPoint y: 138, endPoint x: 317, endPoint y: 153, distance: 130.6
click at [317, 153] on ol "Module 1 – It starts with you Module 2 – Who will you serve? Your clients your …" at bounding box center [403, 190] width 376 height 165
click at [289, 160] on li "Module 3 – The Client’s journey" at bounding box center [413, 157] width 356 height 10
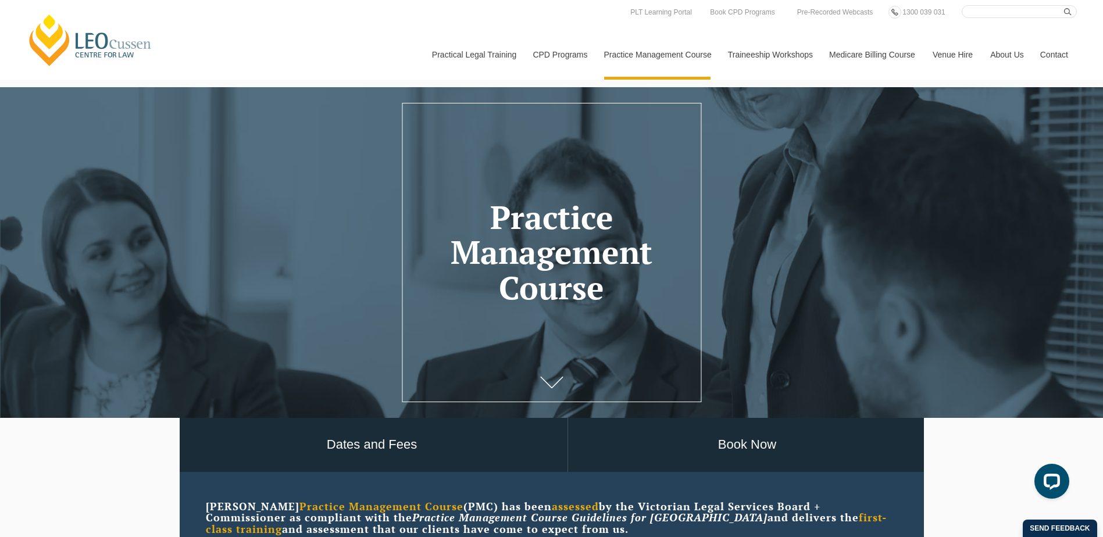
scroll to position [0, 0]
